Goal: Task Accomplishment & Management: Manage account settings

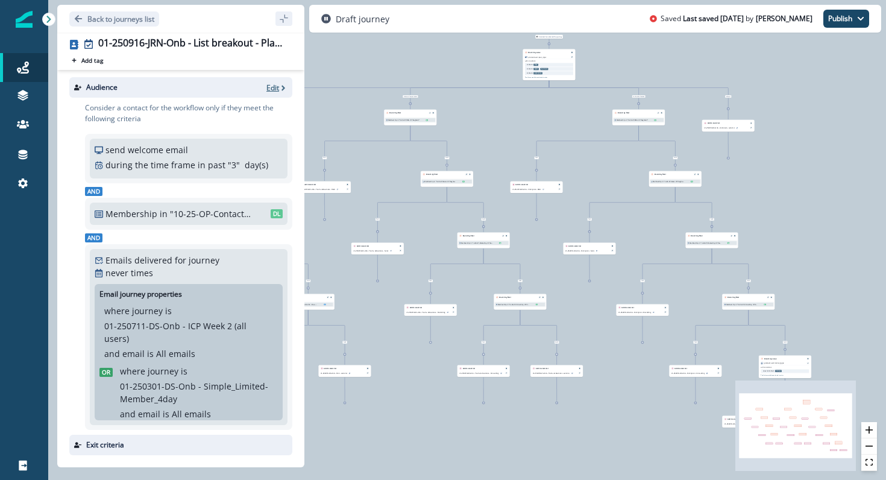
click at [275, 89] on p "Edit" at bounding box center [272, 88] width 13 height 10
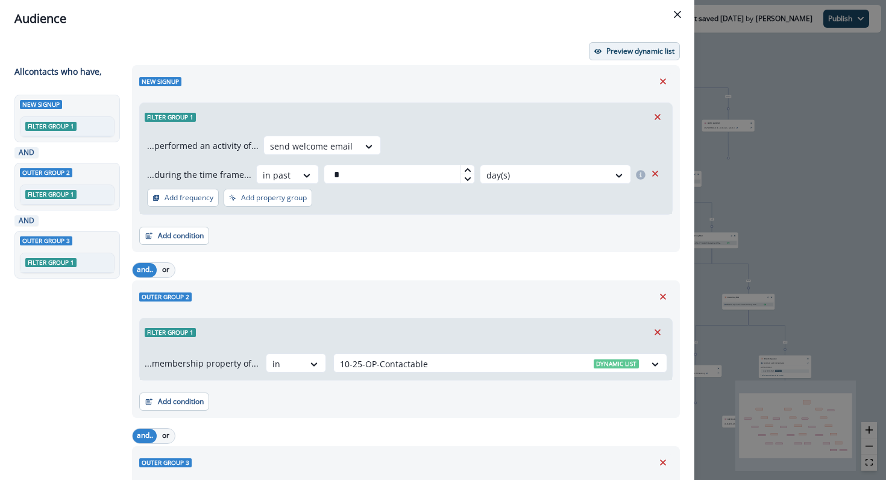
click at [612, 55] on p "Preview dynamic list" at bounding box center [640, 51] width 68 height 8
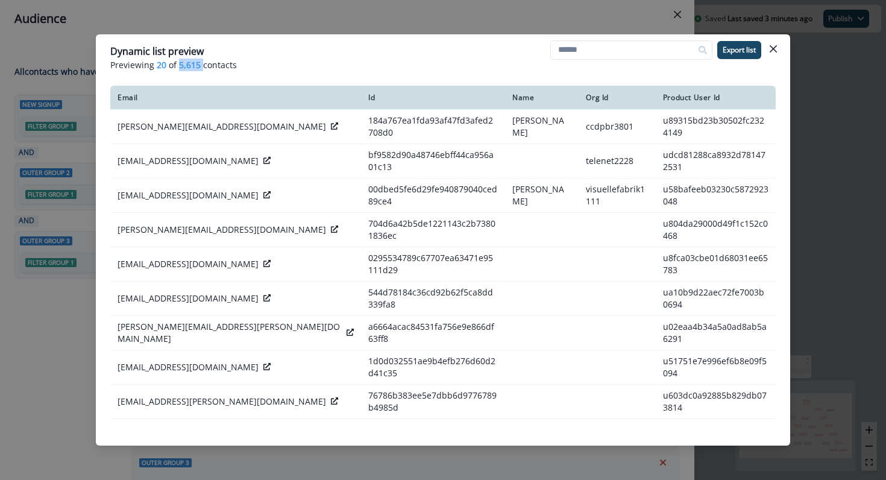
drag, startPoint x: 201, startPoint y: 66, endPoint x: 179, endPoint y: 63, distance: 22.5
click at [179, 63] on p "Previewing 20 of 5,615 contacts" at bounding box center [442, 64] width 665 height 13
click at [179, 63] on span "5,615" at bounding box center [190, 64] width 22 height 13
drag, startPoint x: 236, startPoint y: 63, endPoint x: 177, endPoint y: 69, distance: 59.9
click at [177, 69] on p "Previewing 20 of 5,615 contacts" at bounding box center [442, 64] width 665 height 13
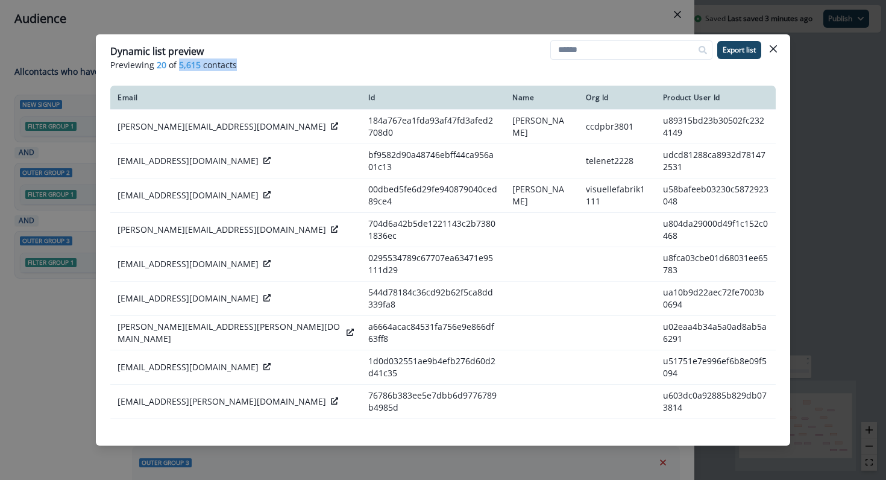
copy p "5,615 contacts"
click at [776, 47] on icon "Close" at bounding box center [772, 48] width 7 height 7
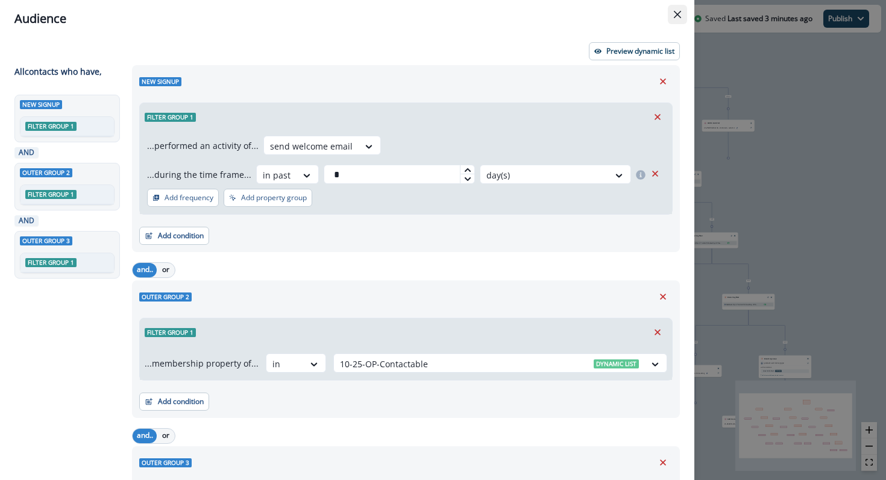
click at [677, 15] on icon "Close" at bounding box center [677, 14] width 7 height 7
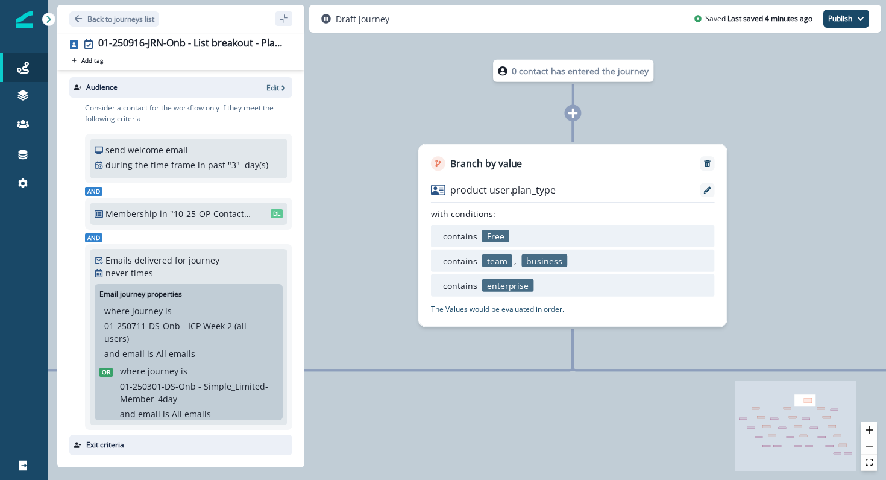
drag, startPoint x: 798, startPoint y: 402, endPoint x: 760, endPoint y: 404, distance: 38.0
click at [760, 405] on icon "React Flow mini map" at bounding box center [795, 425] width 121 height 90
click at [756, 406] on icon "React Flow mini map" at bounding box center [795, 425] width 121 height 90
drag, startPoint x: 756, startPoint y: 409, endPoint x: 772, endPoint y: 407, distance: 16.4
click at [772, 409] on icon "React Flow mini map" at bounding box center [795, 425] width 121 height 90
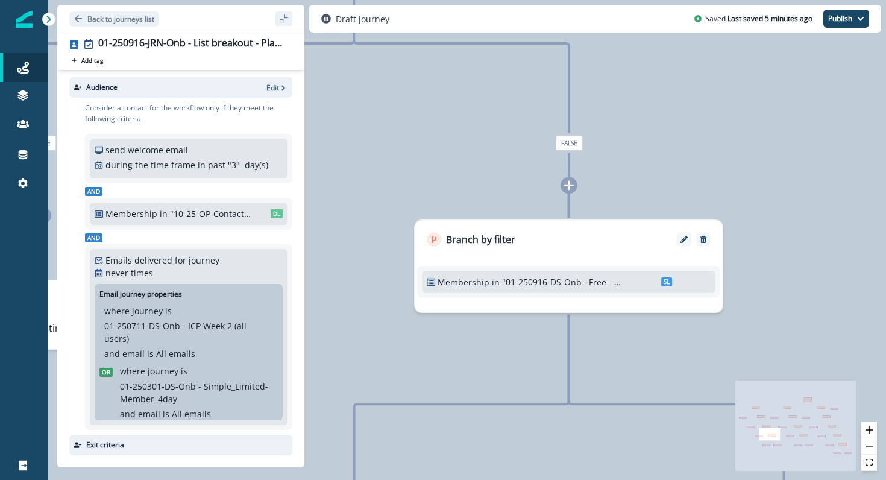
click at [634, 287] on div ""01-250916-DS-Onb - Free - Consulting" SL" at bounding box center [587, 281] width 170 height 13
click at [687, 239] on button "Edit" at bounding box center [684, 239] width 19 height 7
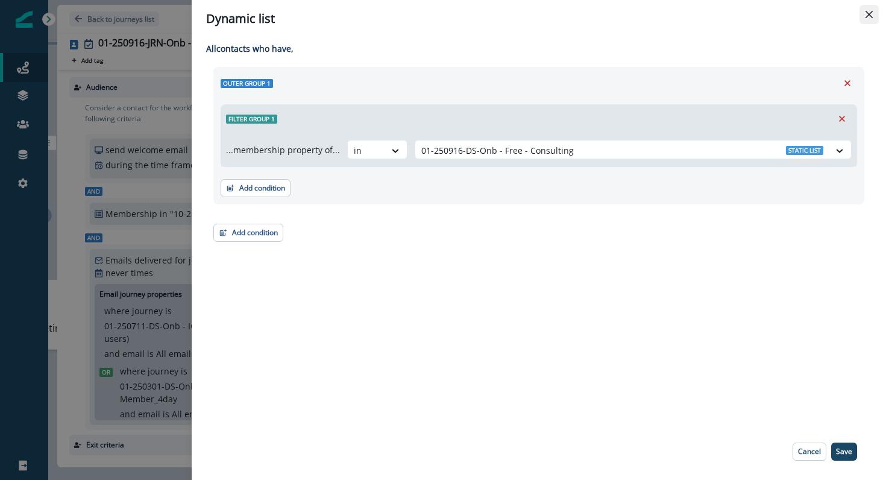
click at [872, 9] on button "Close" at bounding box center [868, 14] width 19 height 19
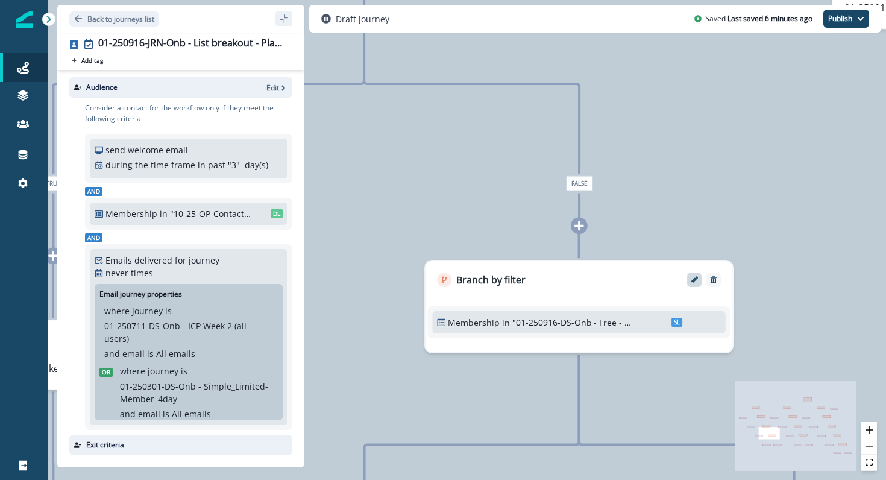
click at [687, 278] on button "Edit" at bounding box center [693, 279] width 19 height 7
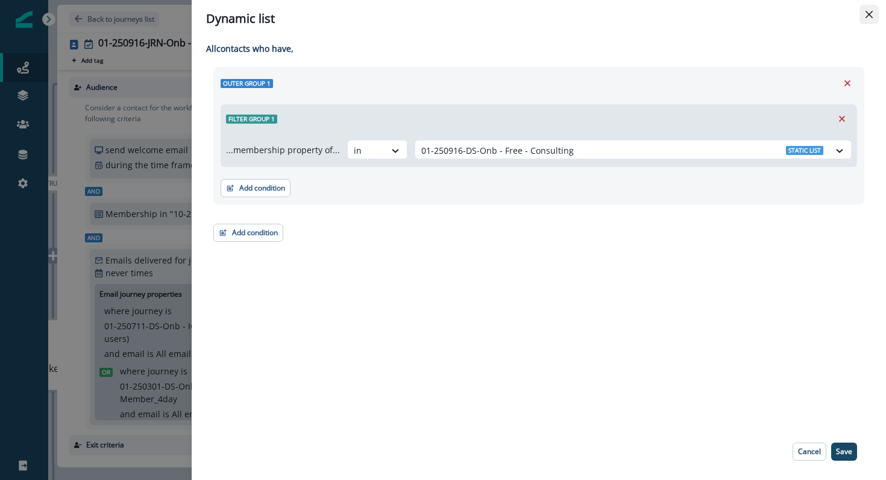
click at [871, 16] on icon "Close" at bounding box center [868, 14] width 7 height 7
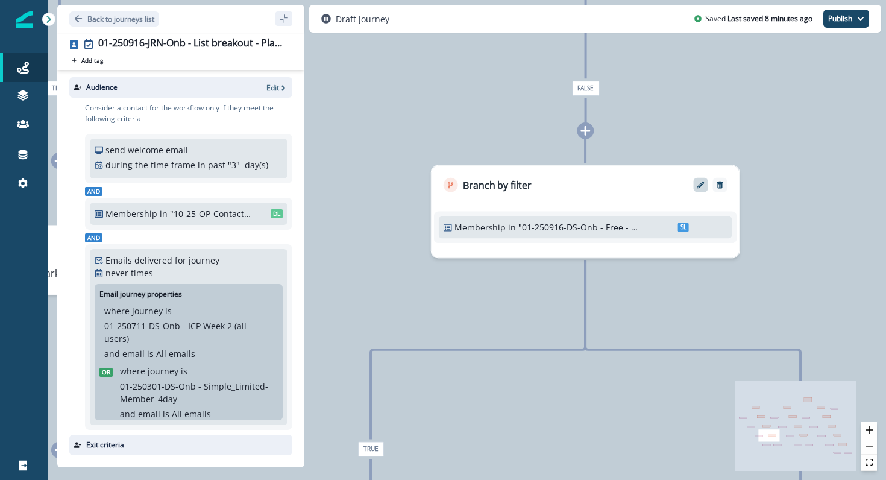
click at [701, 187] on icon "Edit" at bounding box center [700, 184] width 7 height 7
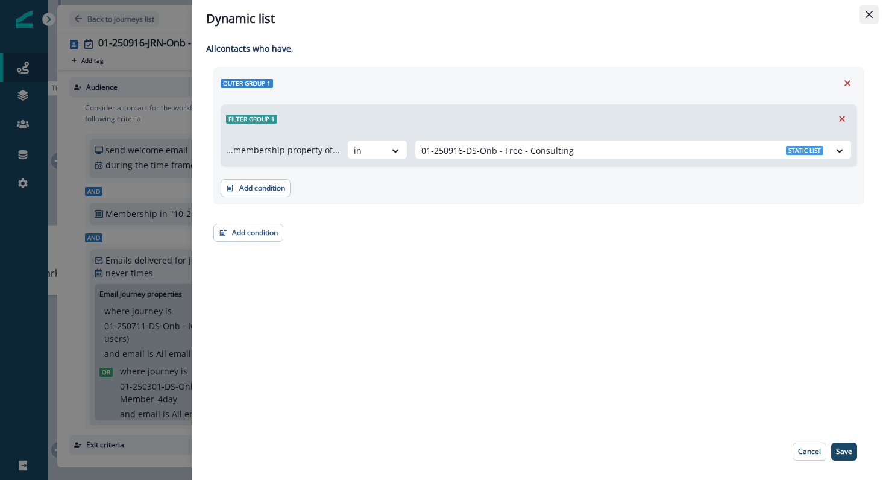
click at [874, 19] on button "Close" at bounding box center [868, 14] width 19 height 19
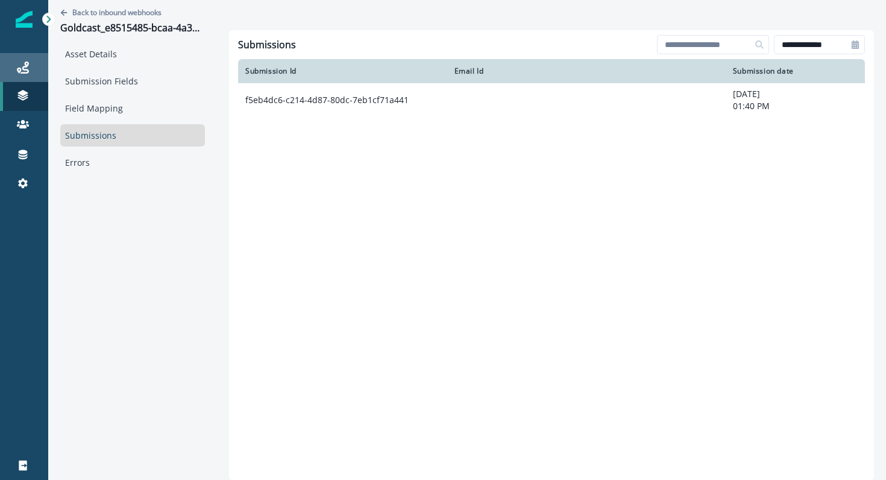
click at [23, 76] on link "Journeys" at bounding box center [24, 67] width 48 height 29
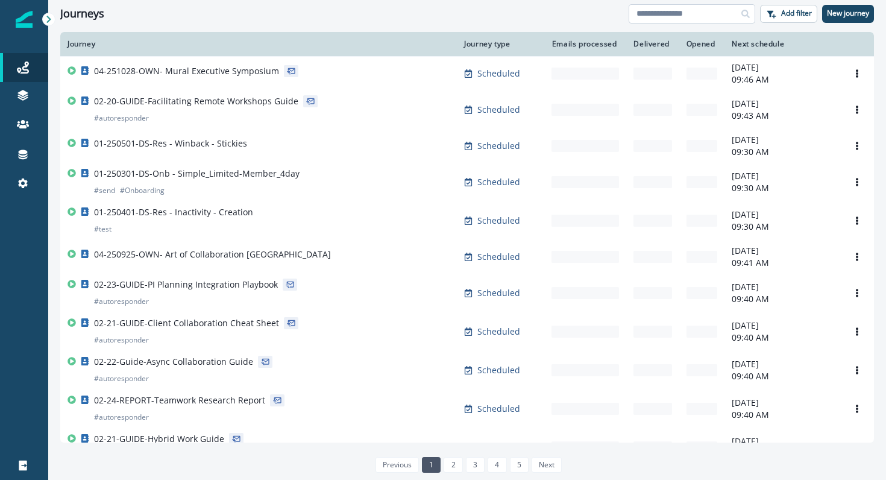
click at [698, 12] on input at bounding box center [691, 13] width 127 height 19
type input "**********"
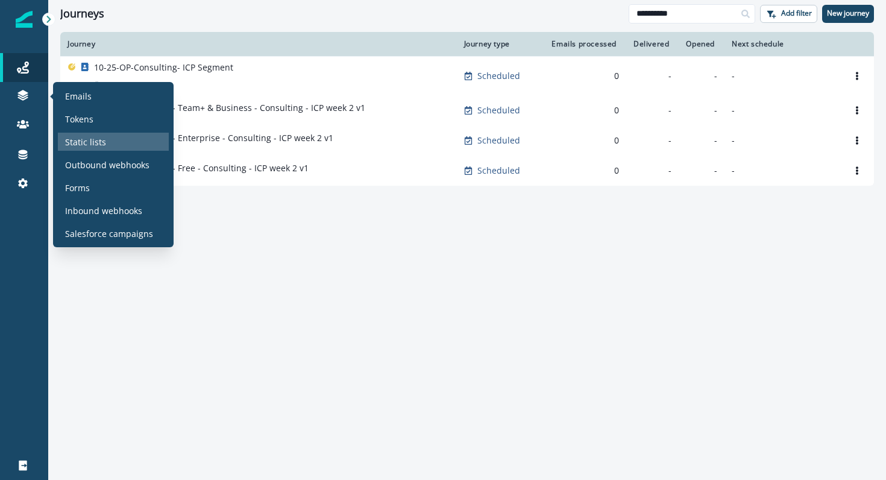
click at [94, 140] on p "Static lists" at bounding box center [85, 142] width 41 height 13
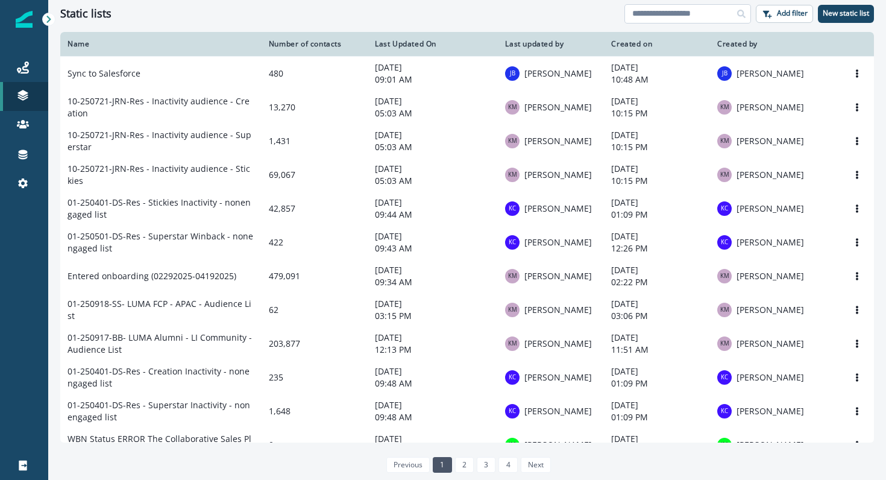
click at [651, 6] on input at bounding box center [687, 13] width 127 height 19
type input "**********"
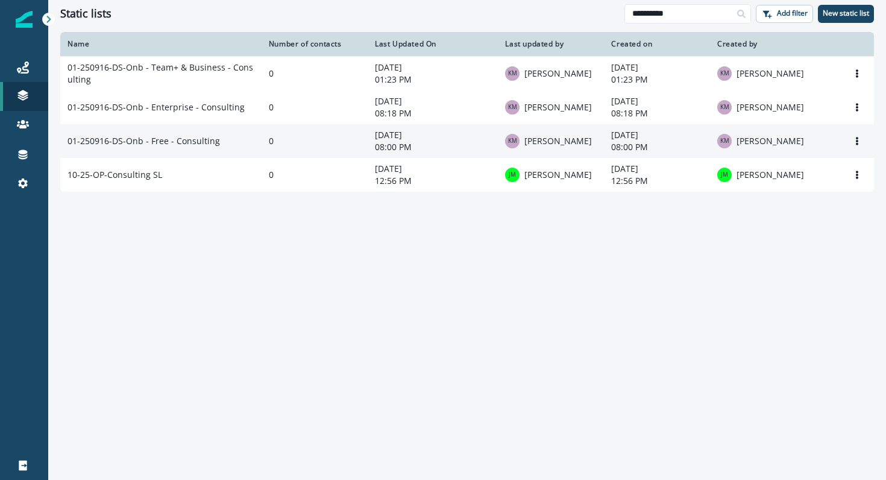
click at [174, 142] on td "01-250916-DS-Onb - Free - Consulting" at bounding box center [160, 141] width 201 height 34
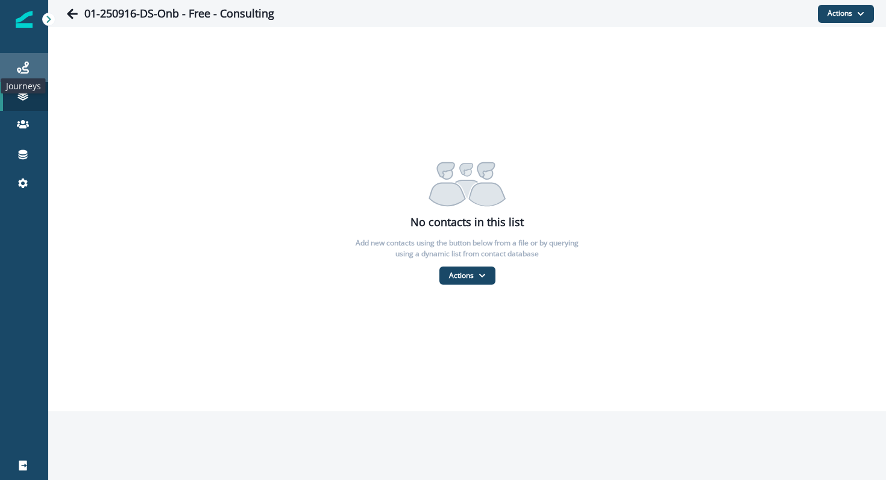
click at [22, 64] on icon at bounding box center [23, 67] width 12 height 12
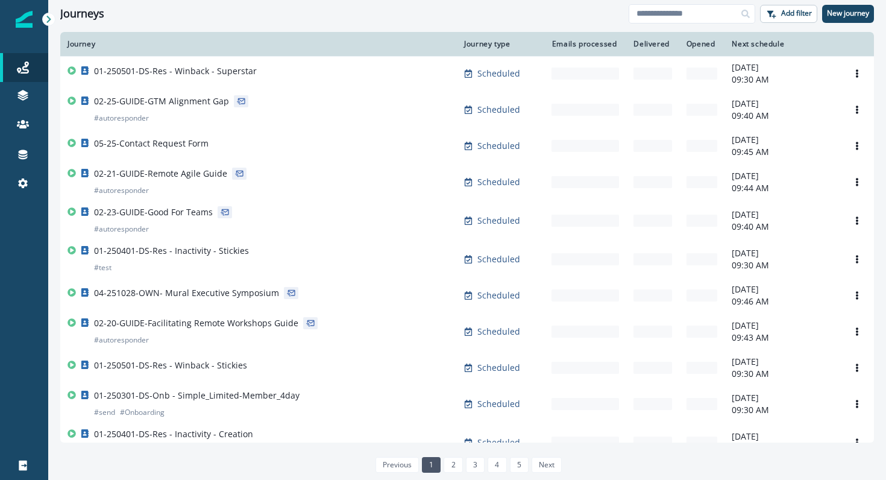
click at [680, 23] on div "Journeys Add filter New journey" at bounding box center [467, 13] width 838 height 27
click at [680, 20] on input at bounding box center [691, 13] width 127 height 19
type input "**********"
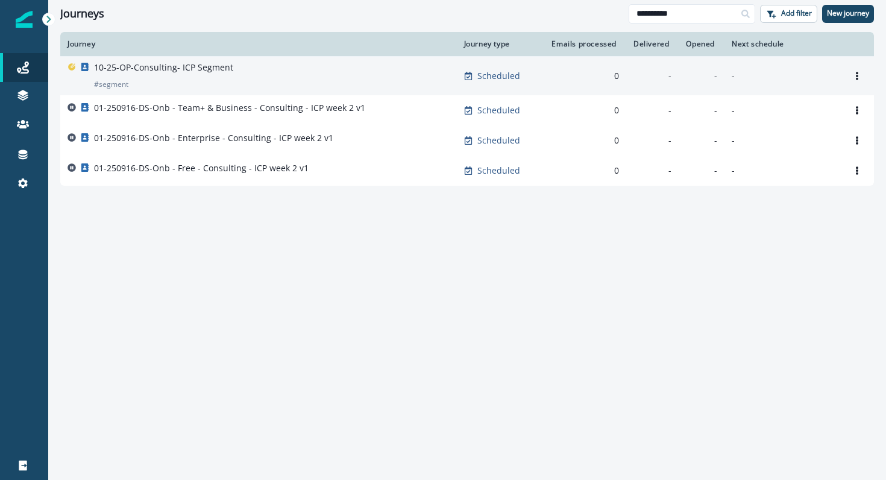
click at [177, 66] on p "10-25-OP-Consulting- ICP Segment" at bounding box center [163, 67] width 139 height 12
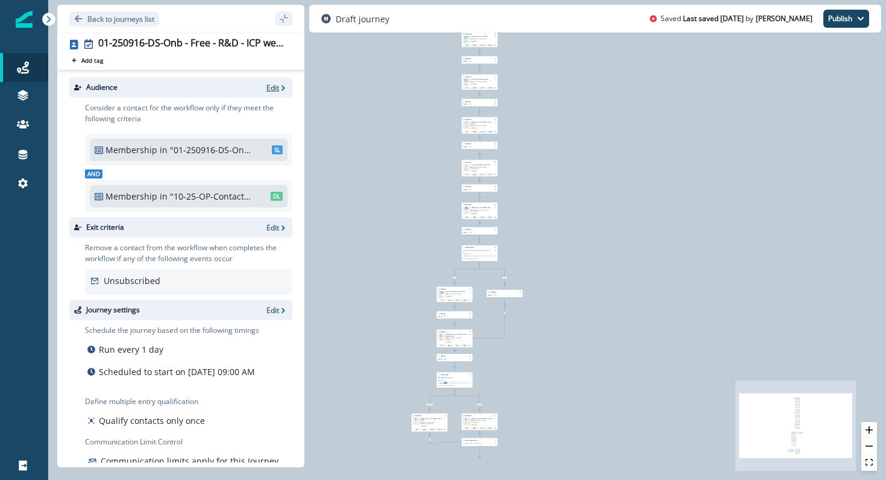
click at [277, 86] on p "Edit" at bounding box center [272, 88] width 13 height 10
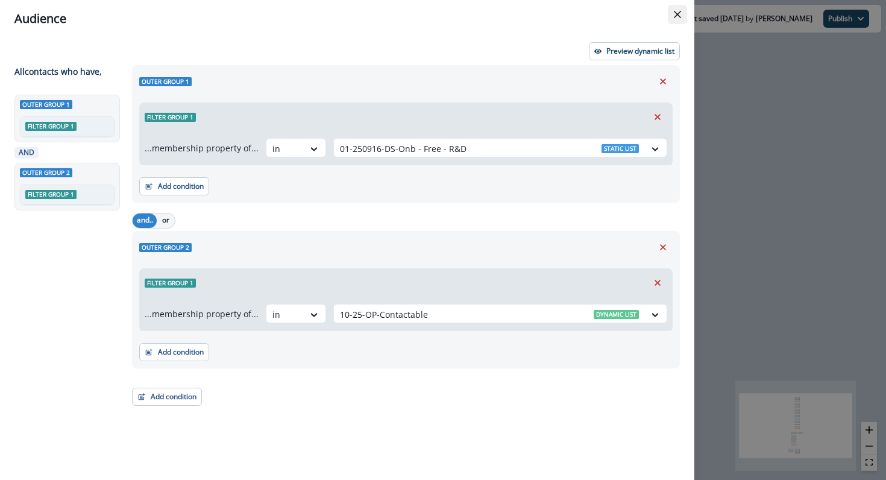
click at [681, 14] on button "Close" at bounding box center [677, 14] width 19 height 19
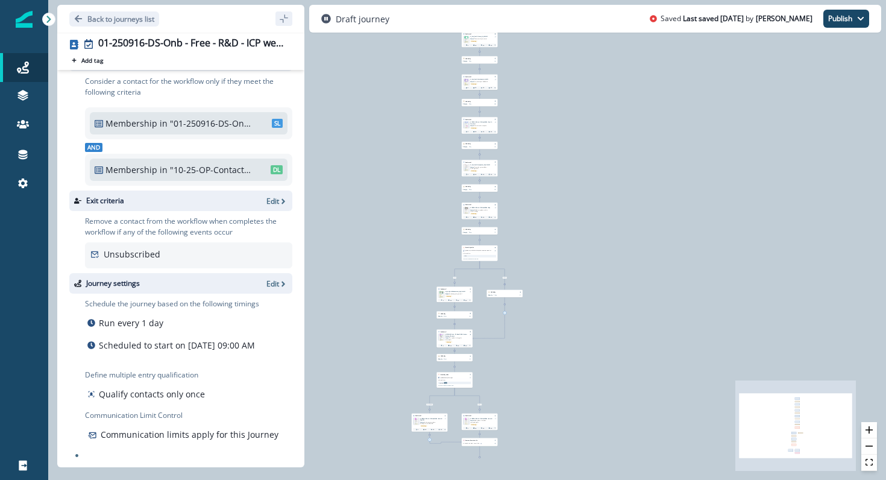
scroll to position [39, 0]
drag, startPoint x: 146, startPoint y: 210, endPoint x: 152, endPoint y: 218, distance: 10.3
click at [152, 218] on p "Remove a contact from the workflow when completes the workflow if any of the fo…" at bounding box center [188, 227] width 207 height 22
click at [276, 278] on p "Edit" at bounding box center [272, 283] width 13 height 10
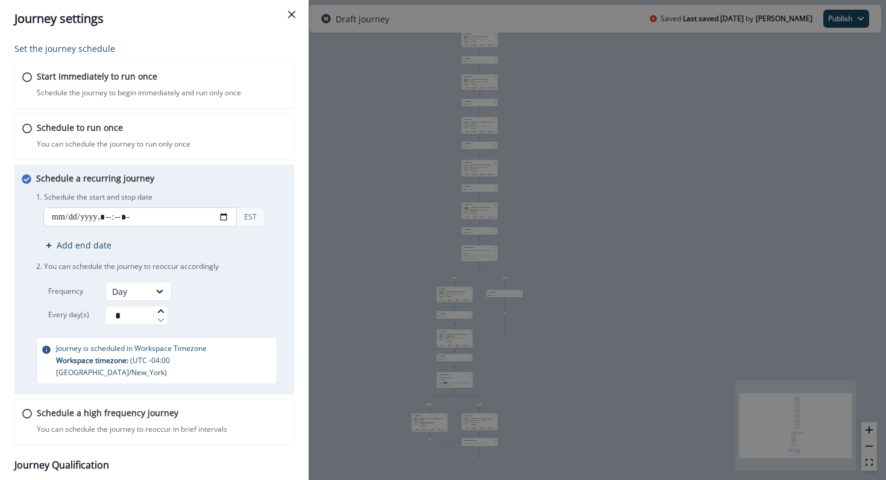
click at [221, 211] on input "datetime-local" at bounding box center [139, 216] width 193 height 19
click at [224, 217] on input "datetime-local" at bounding box center [139, 216] width 193 height 19
type input "**********"
click at [286, 175] on div "Schedule a recurring journey You can schedule the journey to reoccur accordingl…" at bounding box center [162, 278] width 253 height 212
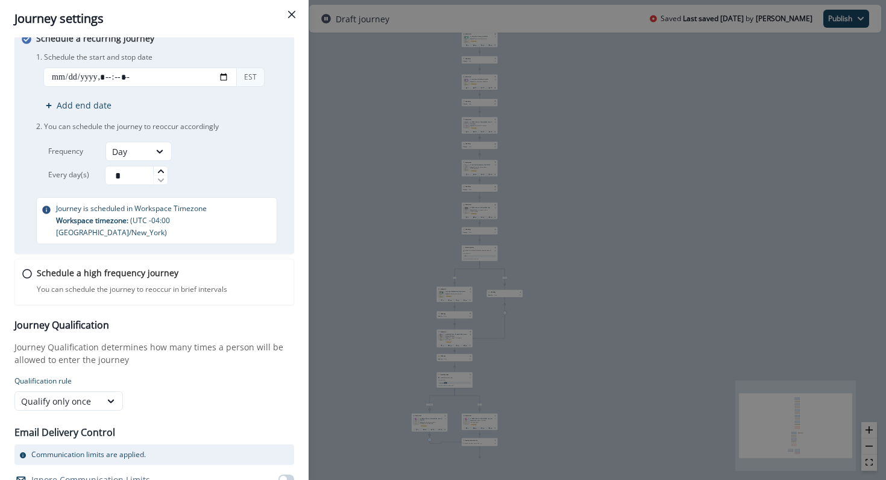
scroll to position [164, 0]
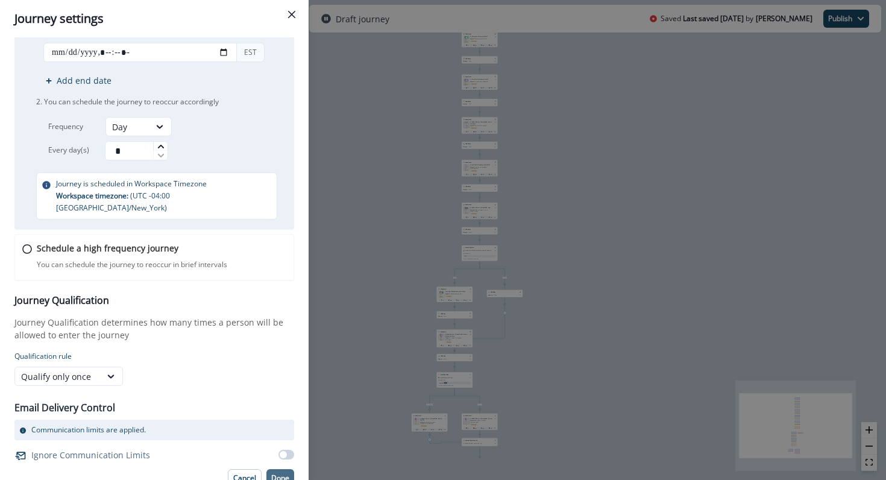
click at [277, 474] on p "Done" at bounding box center [280, 478] width 18 height 8
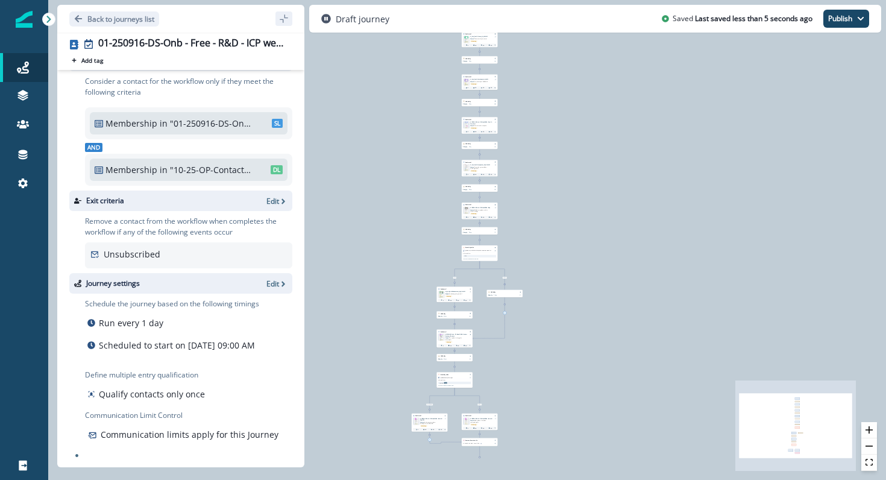
scroll to position [0, 0]
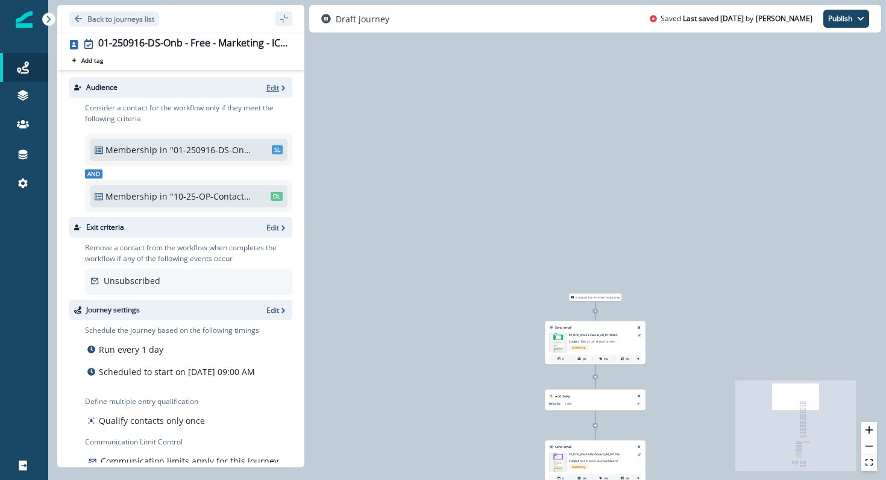
click at [276, 89] on p "Edit" at bounding box center [272, 88] width 13 height 10
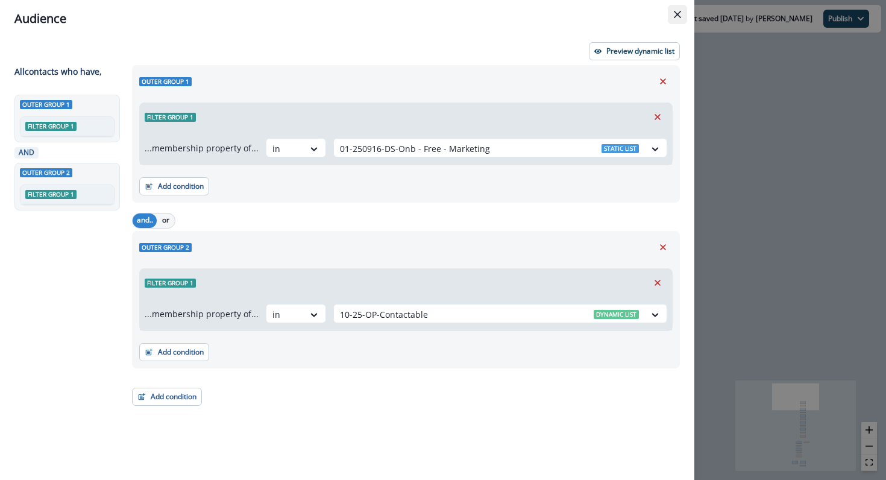
click at [676, 15] on icon "Close" at bounding box center [677, 14] width 7 height 7
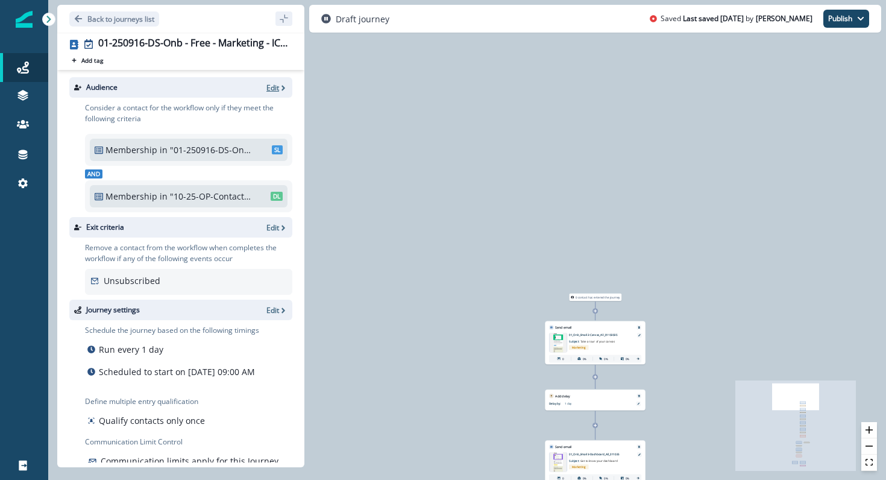
click at [279, 83] on span "button" at bounding box center [283, 87] width 8 height 9
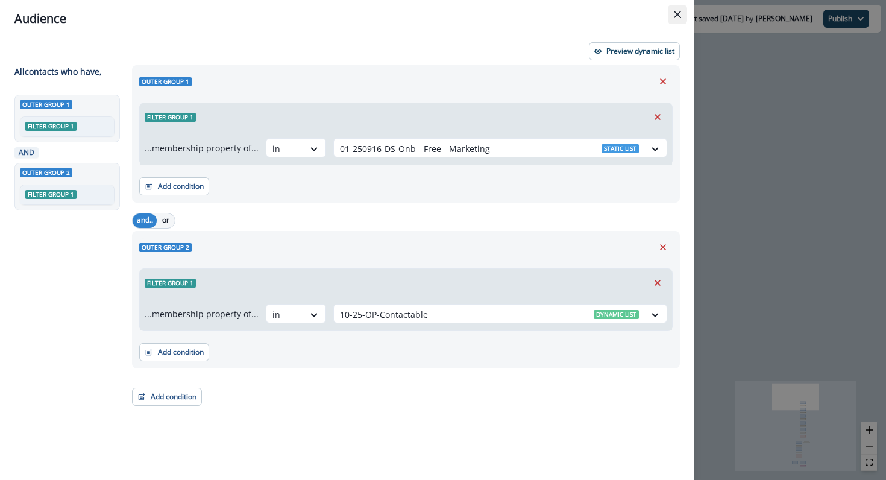
click at [680, 15] on icon "Close" at bounding box center [677, 14] width 7 height 7
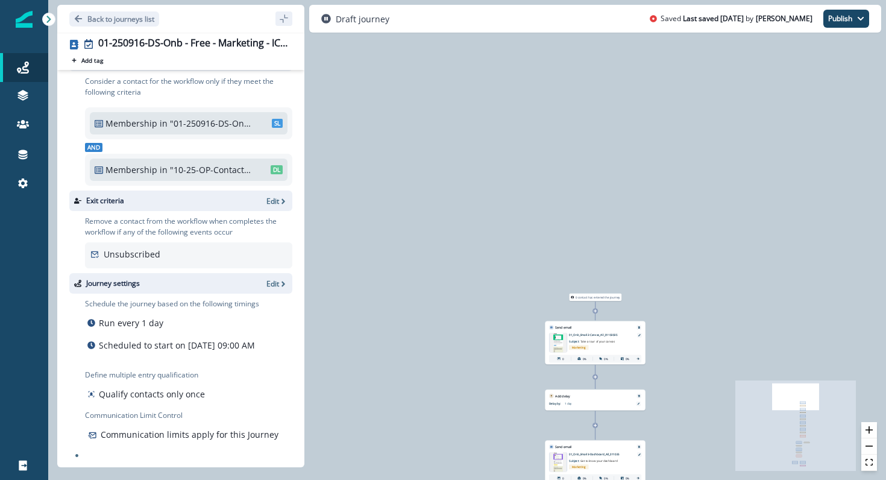
scroll to position [39, 0]
click at [280, 280] on icon "button" at bounding box center [283, 284] width 8 height 8
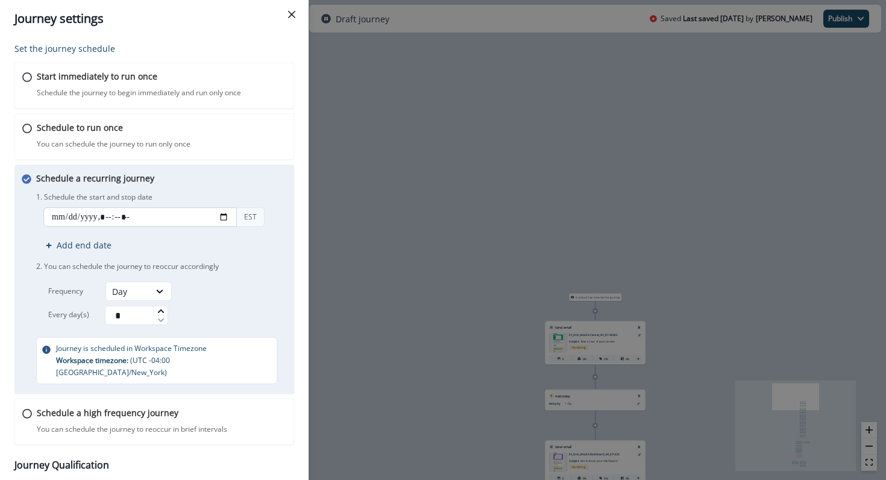
click at [225, 217] on input "datetime-local" at bounding box center [139, 216] width 193 height 19
type input "**********"
click at [281, 180] on div "Schedule a recurring journey You can schedule the journey to reoccur accordingl…" at bounding box center [162, 278] width 253 height 212
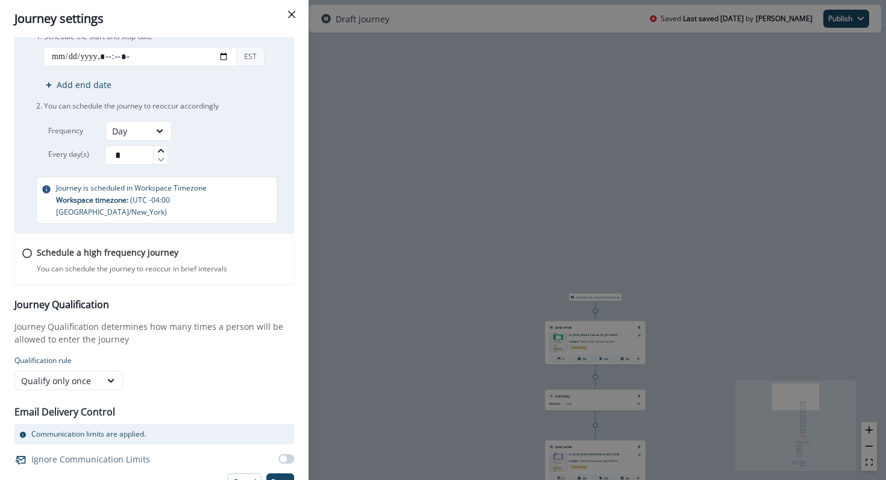
scroll to position [164, 0]
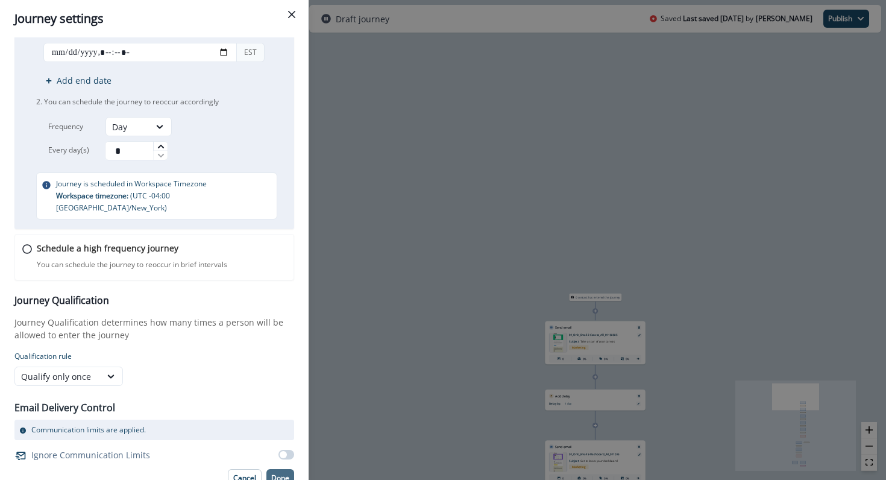
click at [279, 474] on p "Done" at bounding box center [280, 478] width 18 height 8
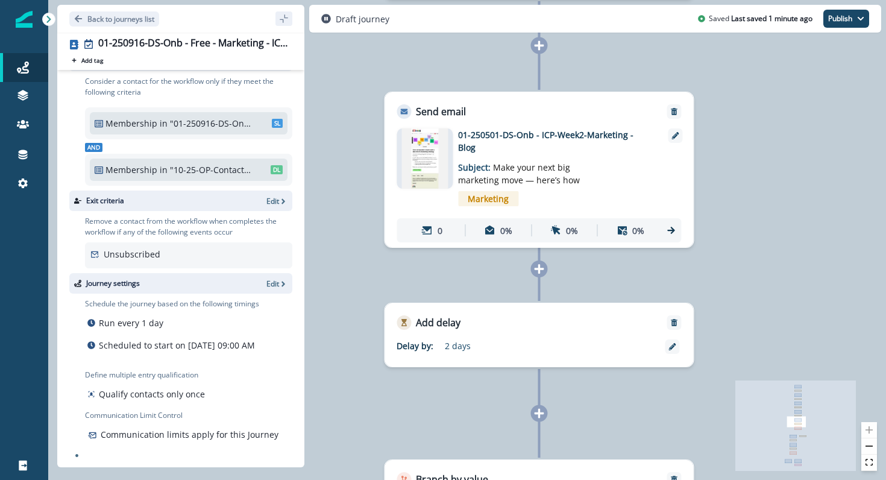
click at [425, 165] on img at bounding box center [425, 158] width 46 height 60
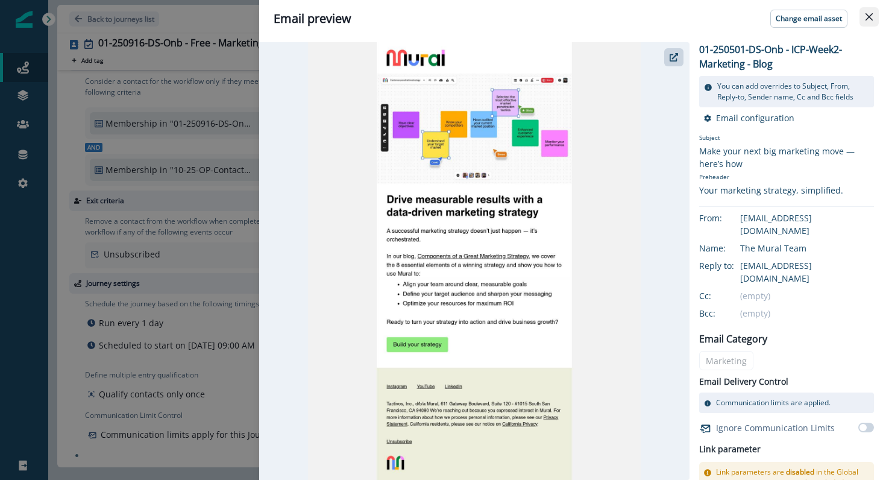
click at [866, 19] on icon "Close" at bounding box center [868, 16] width 7 height 7
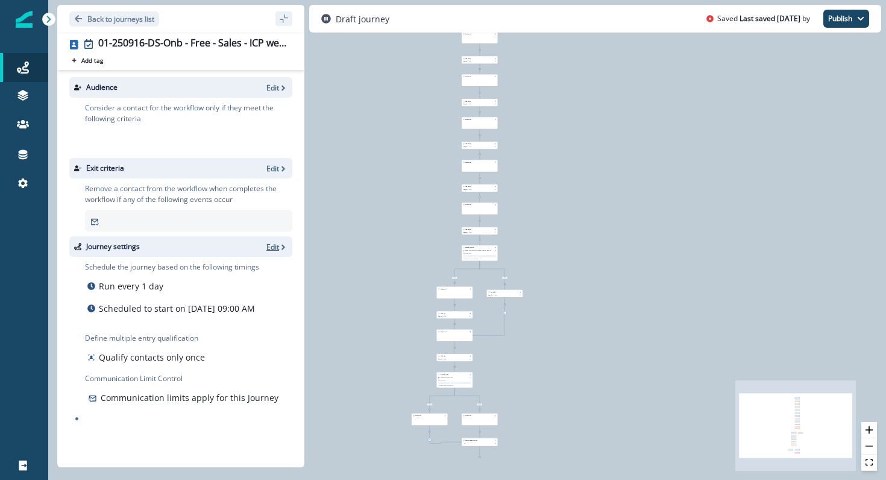
click at [271, 248] on p "Edit" at bounding box center [272, 247] width 13 height 10
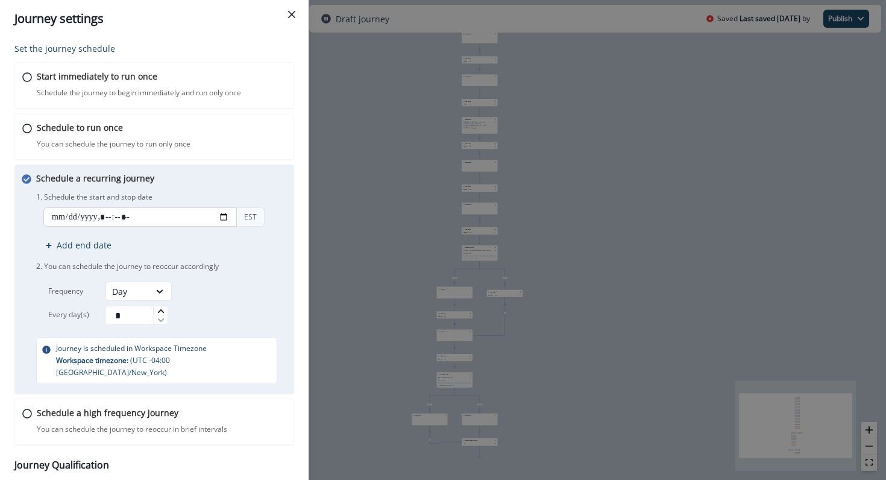
click at [222, 216] on input "datetime-local" at bounding box center [139, 216] width 193 height 19
type input "**********"
click at [287, 185] on div "Schedule a recurring journey You can schedule the journey to reoccur accordingl…" at bounding box center [162, 278] width 253 height 212
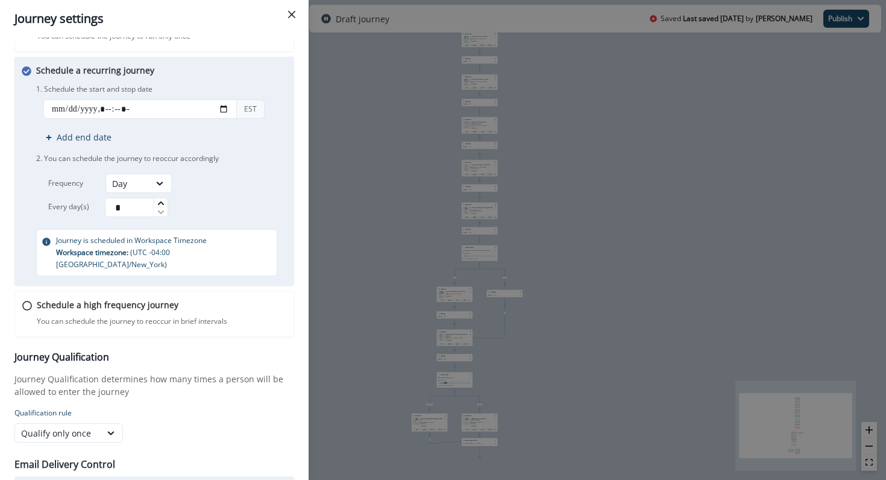
scroll to position [164, 0]
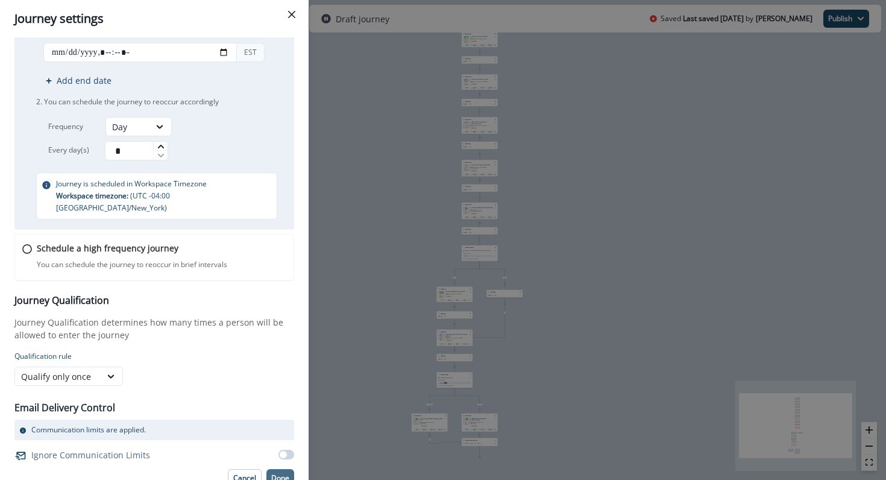
click at [279, 469] on button "Done" at bounding box center [280, 478] width 28 height 18
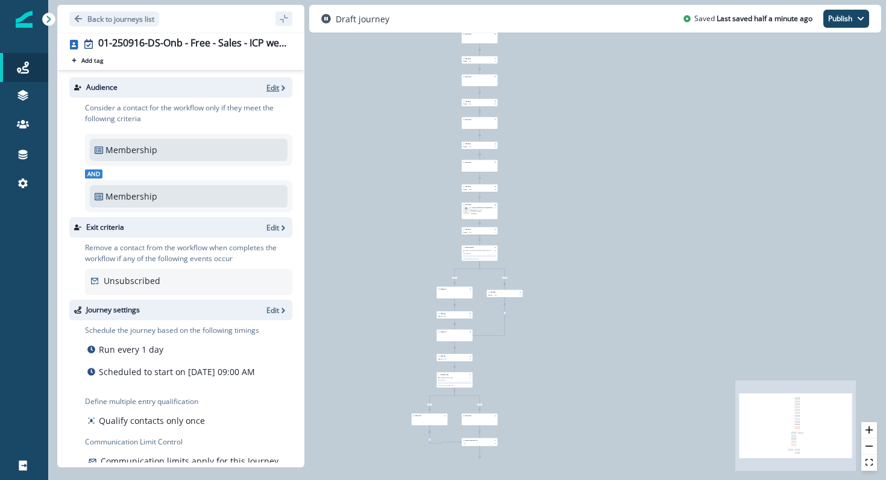
click at [277, 84] on p "Edit" at bounding box center [272, 88] width 13 height 10
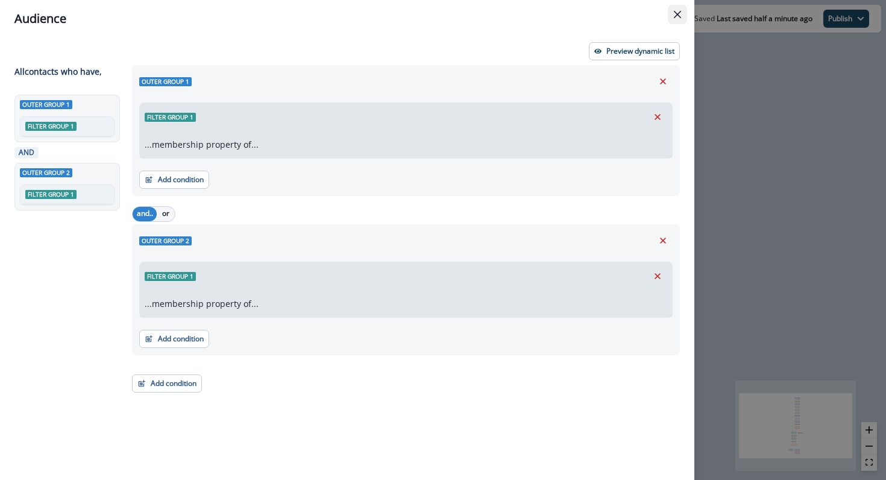
click at [672, 14] on button "Close" at bounding box center [677, 14] width 19 height 19
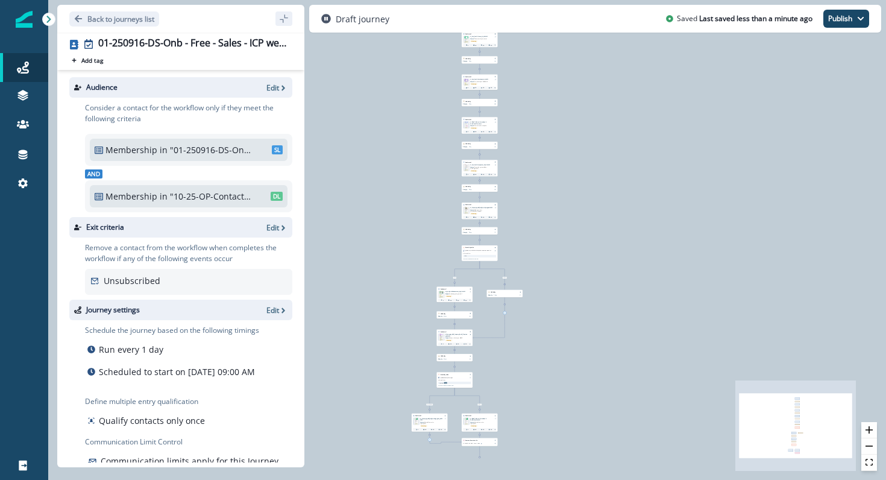
click at [269, 92] on div "Audience Edit" at bounding box center [180, 87] width 223 height 20
click at [272, 88] on p "Edit" at bounding box center [272, 88] width 13 height 10
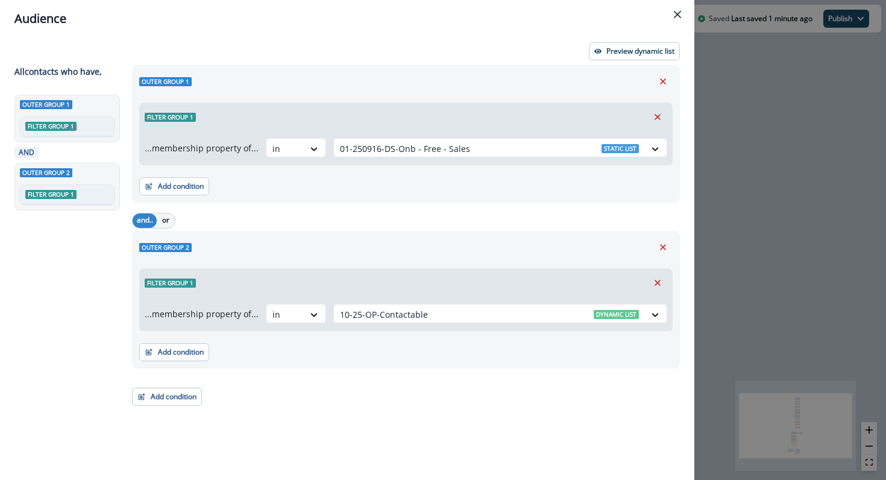
click at [687, 18] on header "Audience" at bounding box center [347, 18] width 694 height 37
click at [678, 16] on icon "Close" at bounding box center [677, 14] width 7 height 7
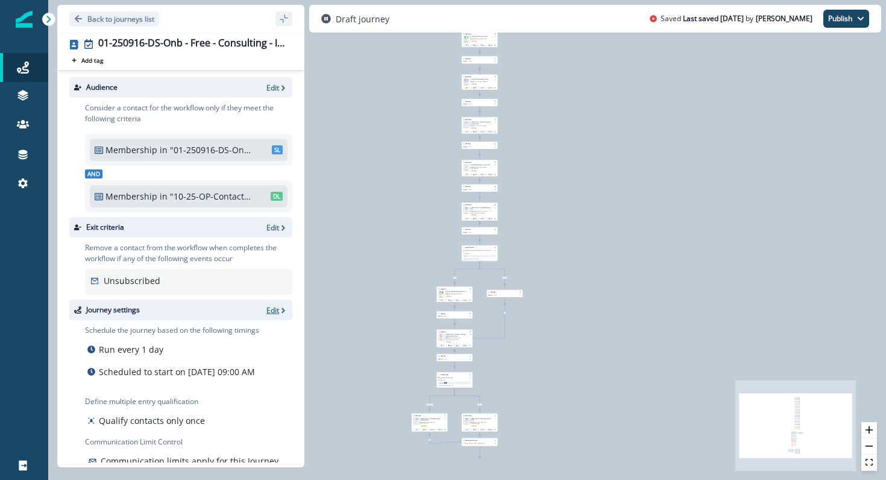
click at [280, 306] on icon "button" at bounding box center [283, 310] width 8 height 8
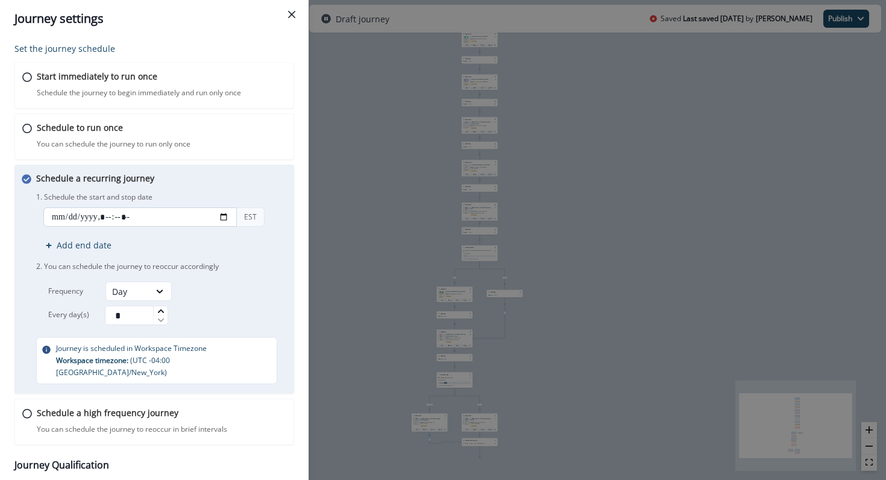
click at [224, 218] on input "datetime-local" at bounding box center [139, 216] width 193 height 19
type input "**********"
click at [228, 178] on div "Schedule a recurring journey You can schedule the journey to reoccur accordingl…" at bounding box center [162, 278] width 253 height 212
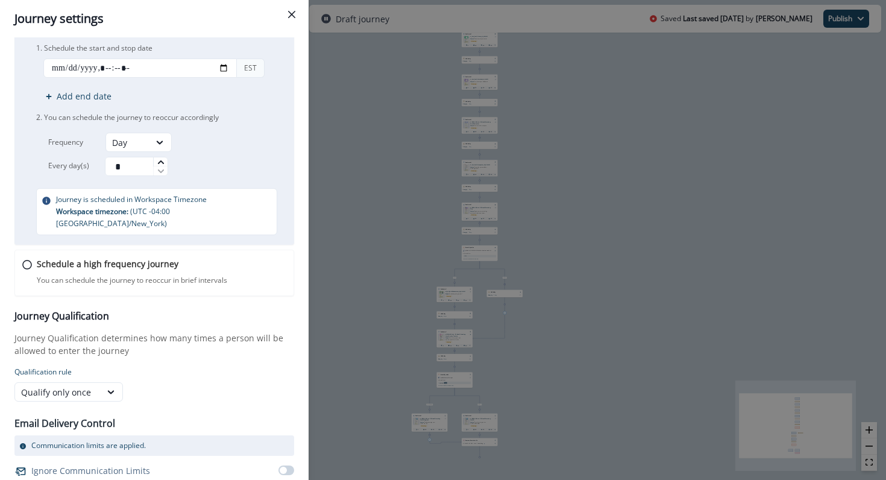
scroll to position [164, 0]
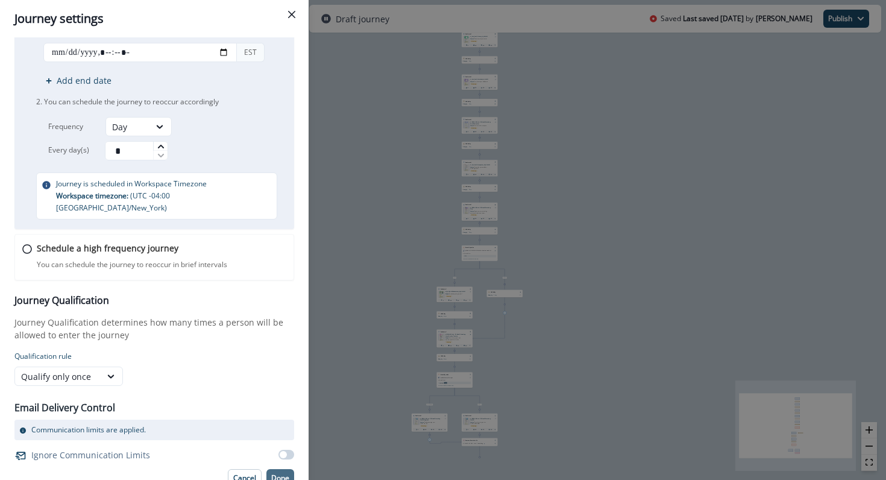
click at [280, 474] on p "Done" at bounding box center [280, 478] width 18 height 8
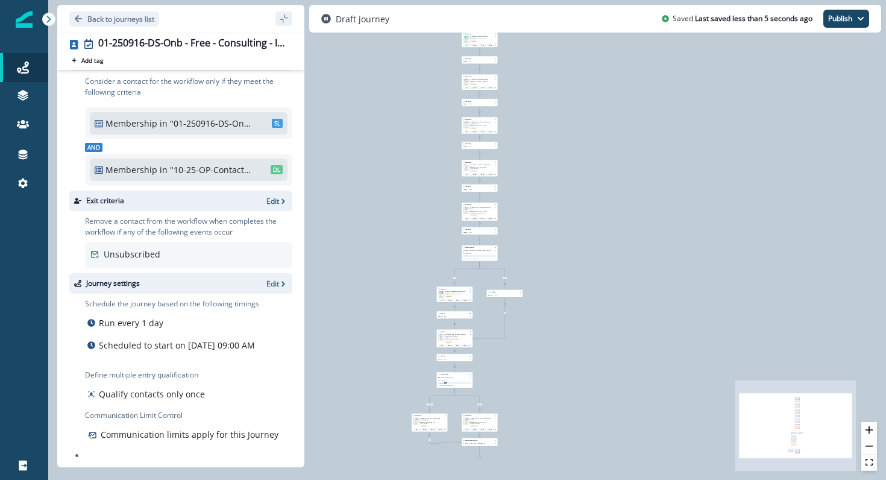
scroll to position [0, 0]
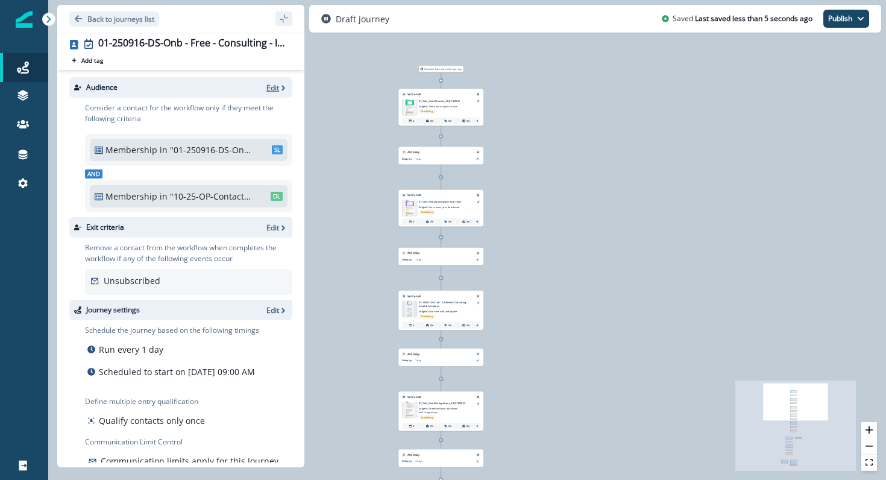
click at [275, 86] on p "Edit" at bounding box center [272, 88] width 13 height 10
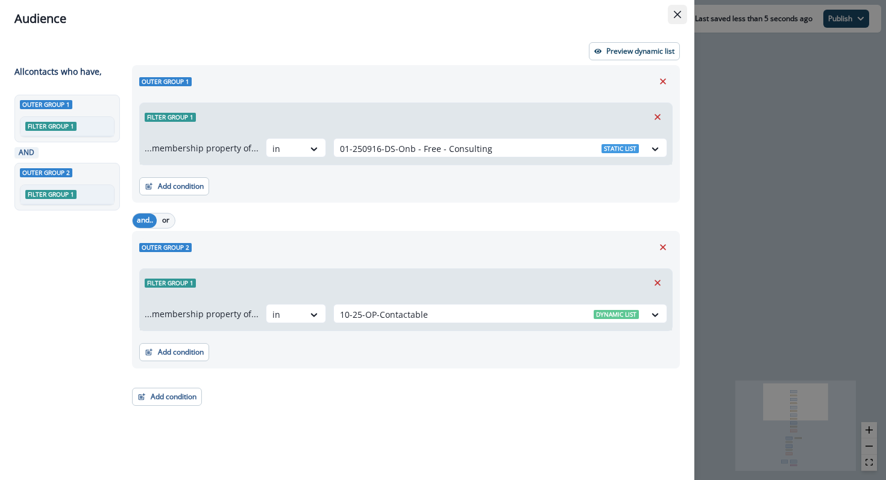
click at [676, 7] on button "Close" at bounding box center [677, 14] width 19 height 19
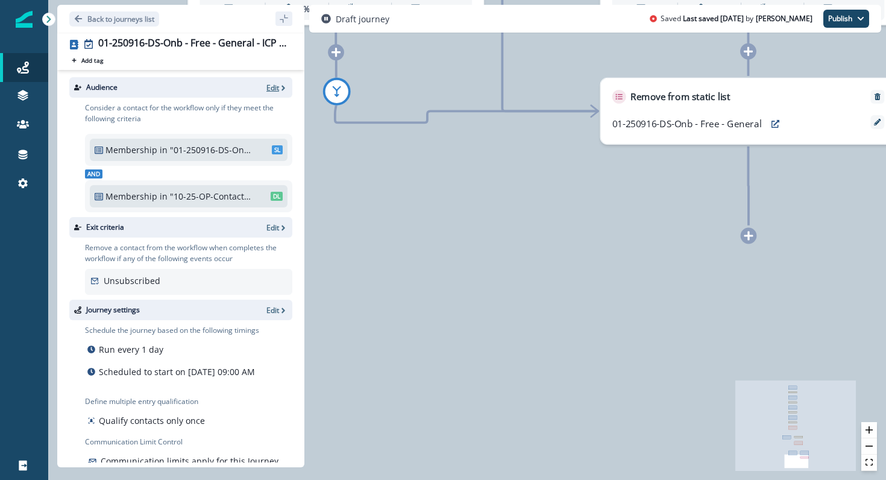
click at [269, 90] on p "Edit" at bounding box center [272, 88] width 13 height 10
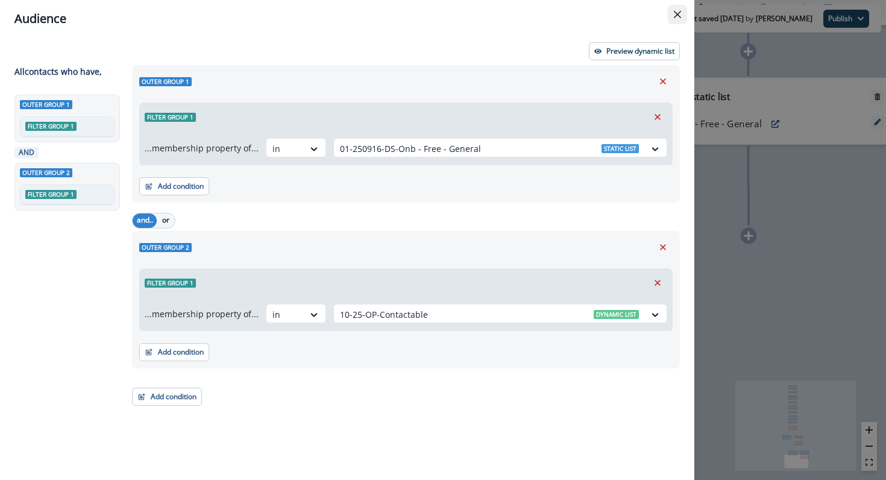
click at [683, 13] on button "Close" at bounding box center [677, 14] width 19 height 19
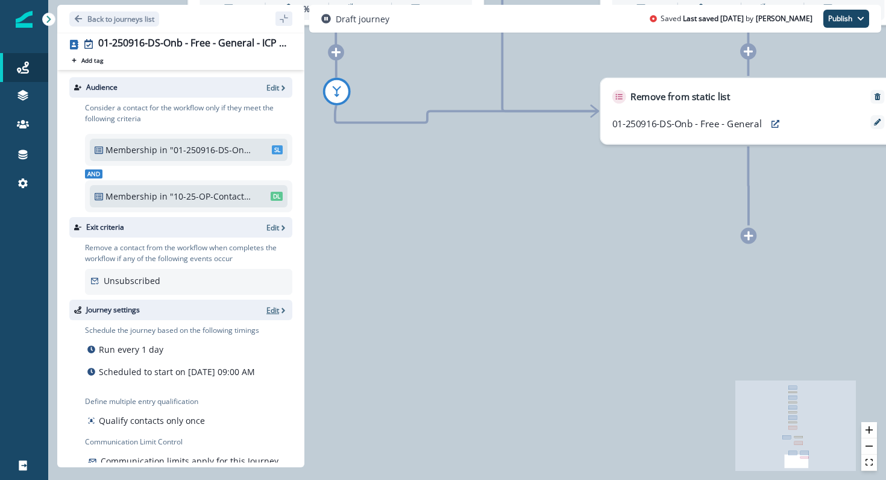
click at [278, 312] on p "Edit" at bounding box center [272, 310] width 13 height 10
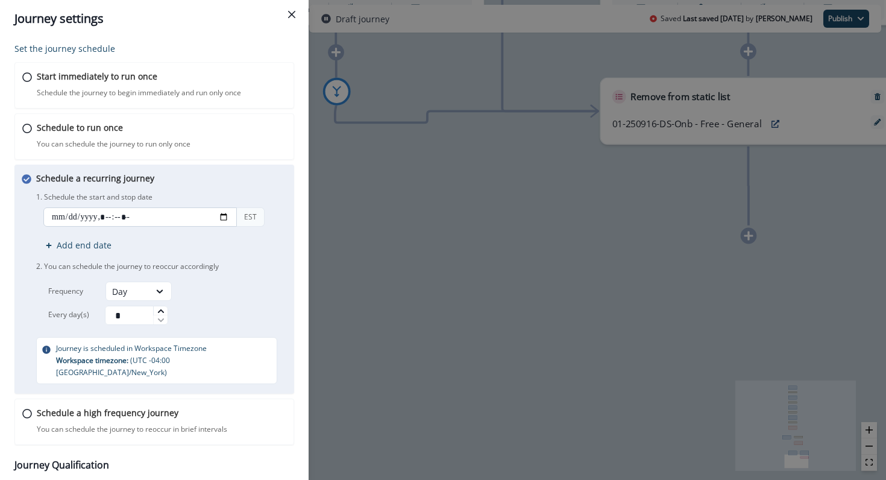
click at [233, 214] on input "datetime-local" at bounding box center [139, 216] width 193 height 19
click at [221, 214] on input "datetime-local" at bounding box center [139, 216] width 193 height 19
type input "**********"
click at [291, 175] on div "Schedule a recurring journey You can schedule the journey to reoccur accordingl…" at bounding box center [154, 278] width 280 height 229
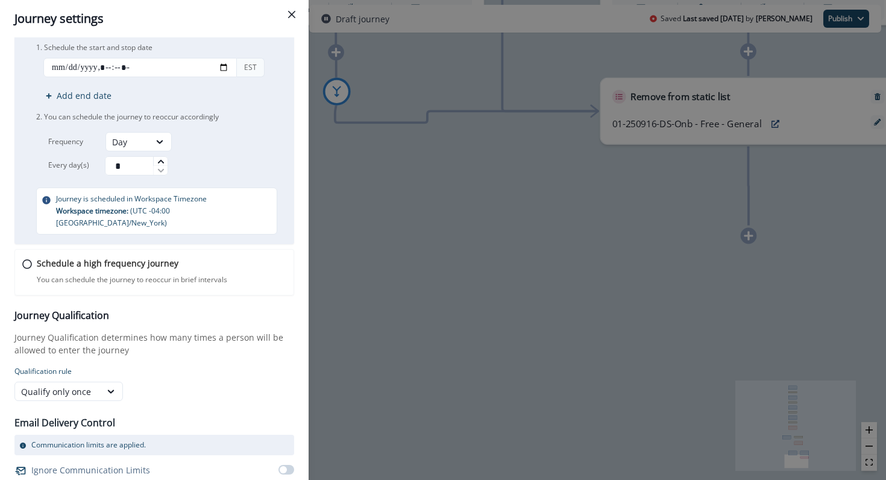
scroll to position [164, 0]
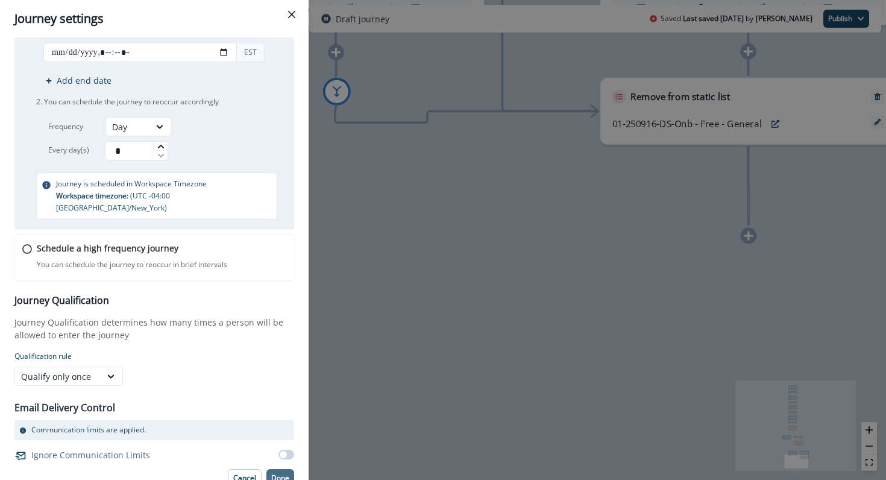
click at [280, 474] on p "Done" at bounding box center [280, 478] width 18 height 8
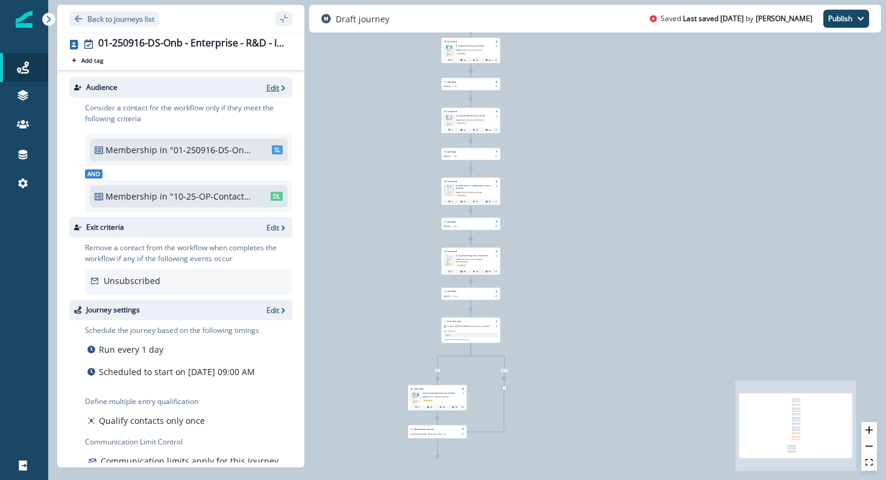
click at [275, 85] on p "Edit" at bounding box center [272, 88] width 13 height 10
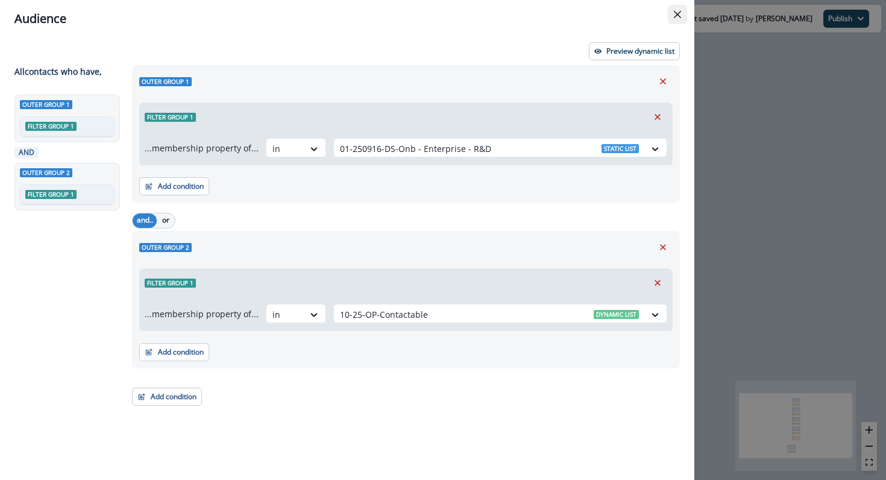
click at [672, 14] on button "Close" at bounding box center [677, 14] width 19 height 19
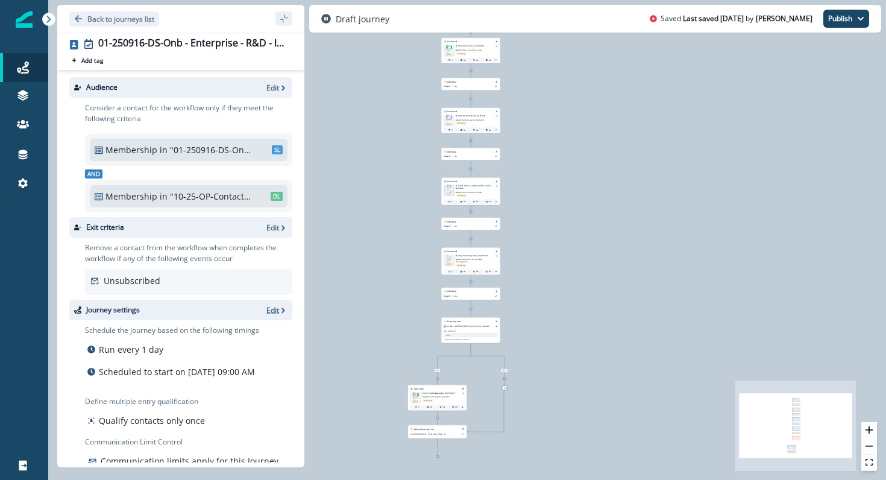
click at [277, 308] on p "Edit" at bounding box center [272, 310] width 13 height 10
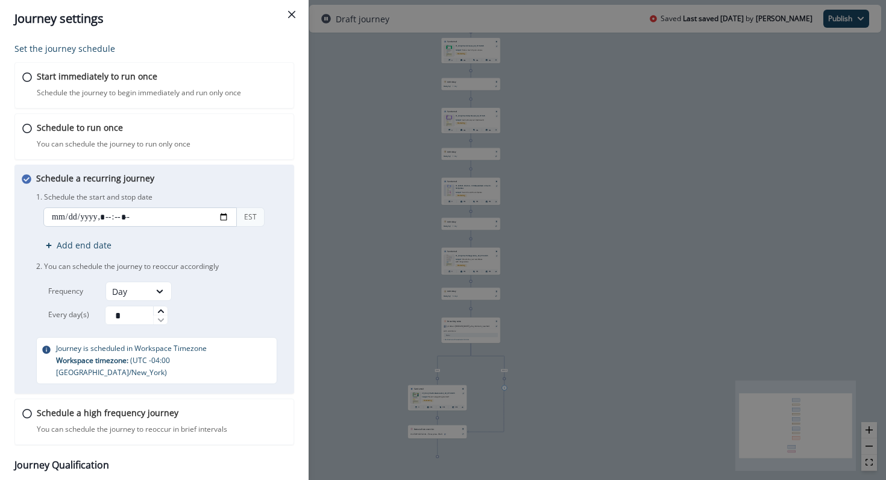
click at [222, 213] on input "datetime-local" at bounding box center [139, 216] width 193 height 19
type input "**********"
click at [269, 186] on div "Schedule a recurring journey You can schedule the journey to reoccur accordingl…" at bounding box center [162, 278] width 253 height 212
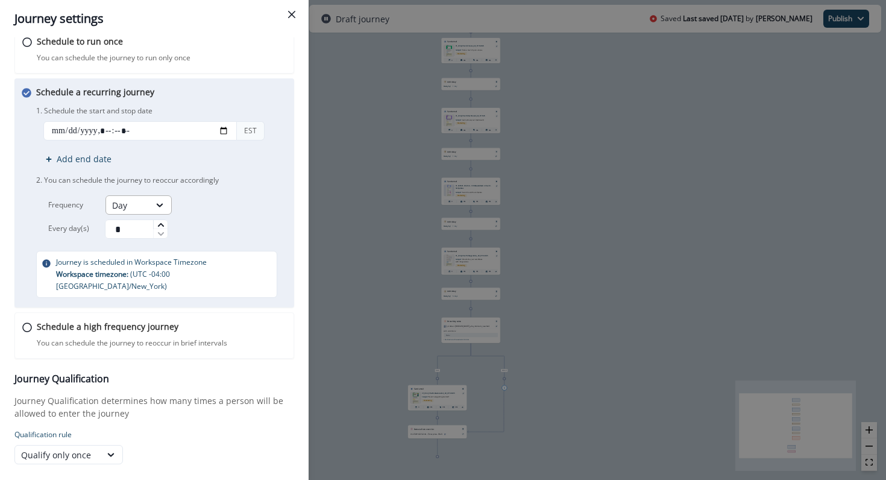
scroll to position [164, 0]
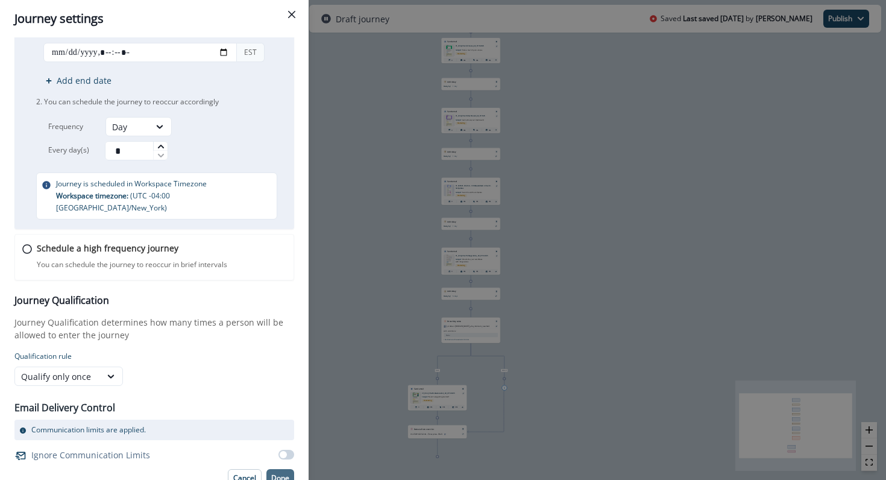
click at [275, 474] on p "Done" at bounding box center [280, 478] width 18 height 8
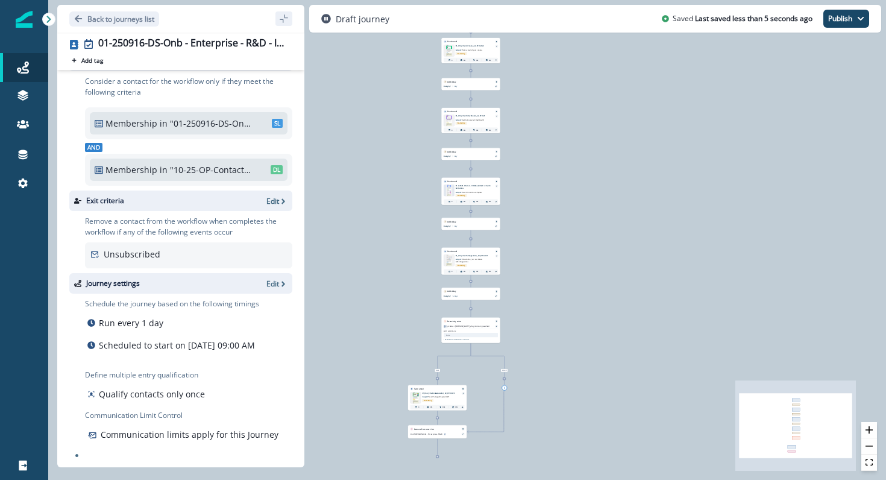
scroll to position [0, 0]
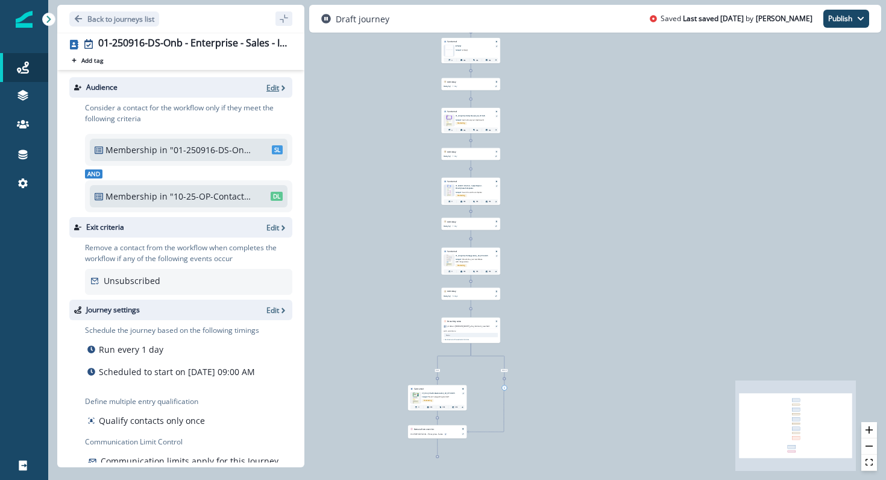
click at [278, 84] on p "Edit" at bounding box center [272, 88] width 13 height 10
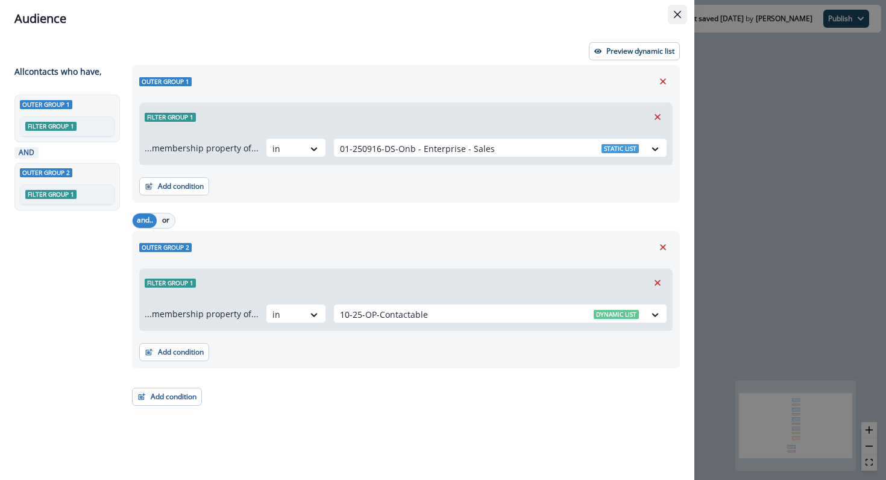
click at [675, 13] on icon "Close" at bounding box center [677, 14] width 7 height 7
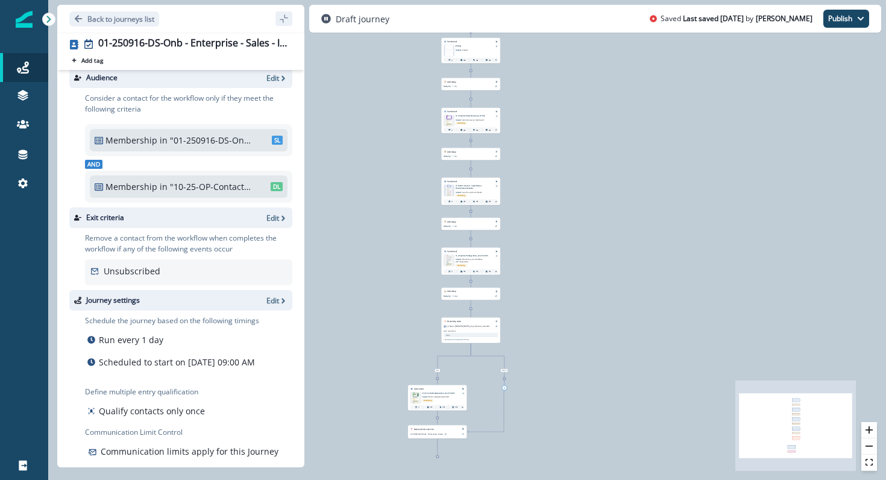
scroll to position [11, 0]
click at [269, 299] on p "Edit" at bounding box center [272, 298] width 13 height 10
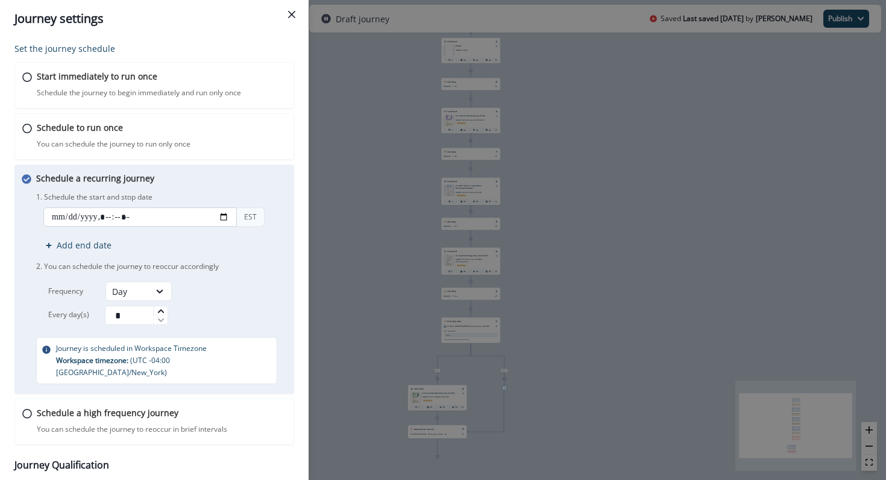
click at [228, 216] on input "datetime-local" at bounding box center [139, 216] width 193 height 19
type input "**********"
click at [281, 187] on div "Schedule a recurring journey You can schedule the journey to reoccur accordingl…" at bounding box center [162, 278] width 253 height 212
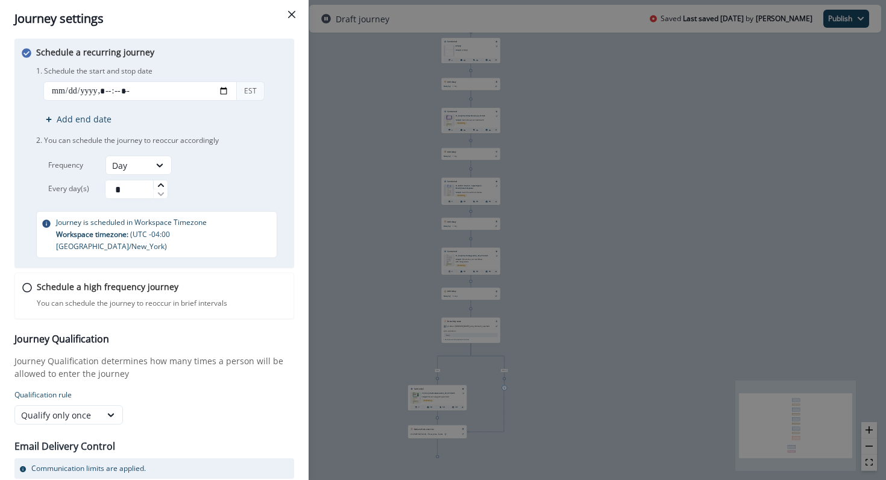
scroll to position [164, 0]
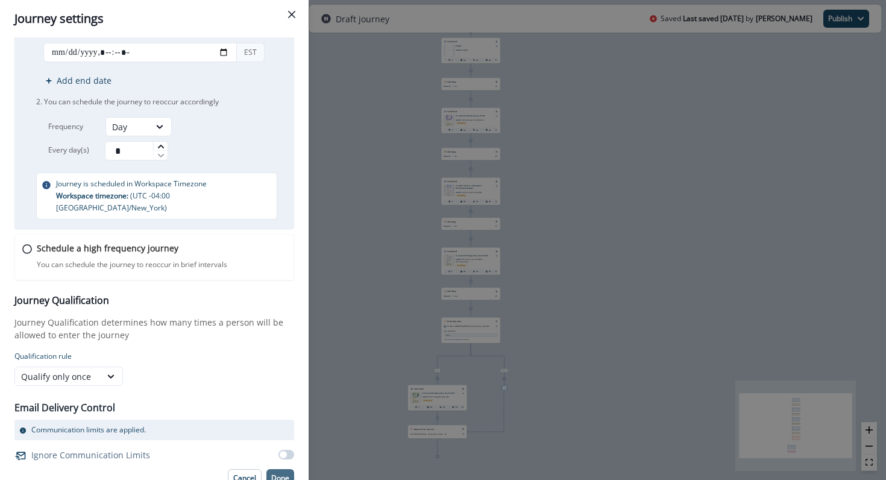
click at [283, 472] on button "Done" at bounding box center [280, 478] width 28 height 18
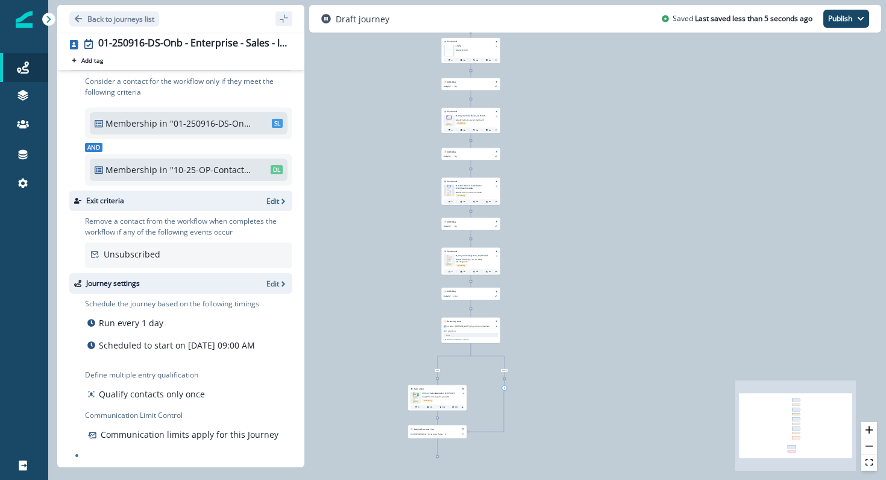
scroll to position [0, 0]
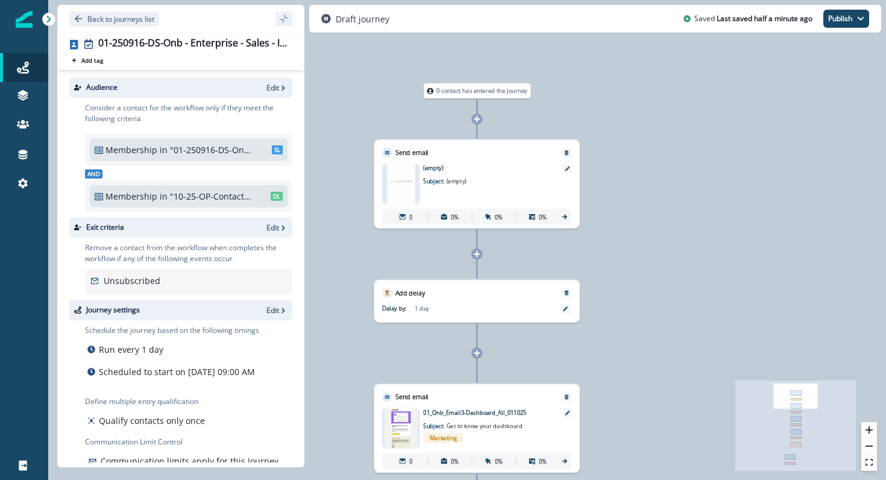
click at [413, 176] on div "No template added" at bounding box center [401, 184] width 28 height 40
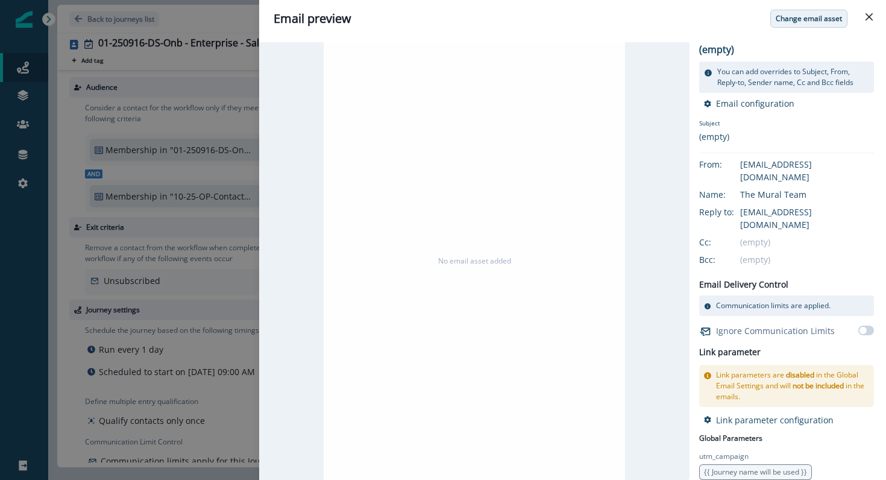
click at [829, 20] on p "Change email asset" at bounding box center [808, 18] width 66 height 8
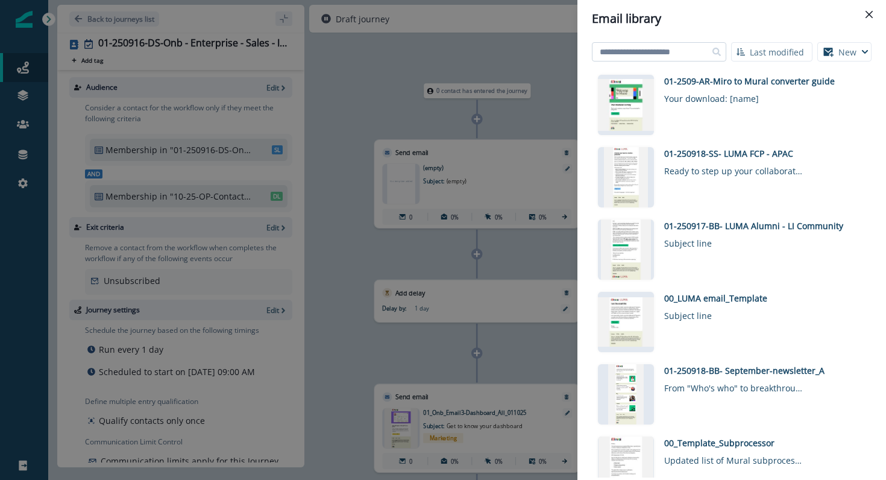
click at [637, 54] on input at bounding box center [659, 51] width 134 height 19
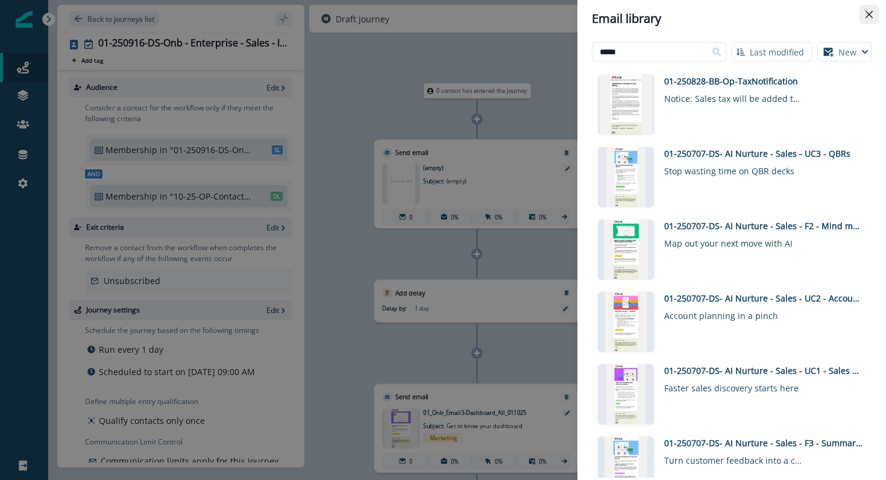
type input "*****"
click at [865, 16] on icon "Close" at bounding box center [868, 14] width 7 height 7
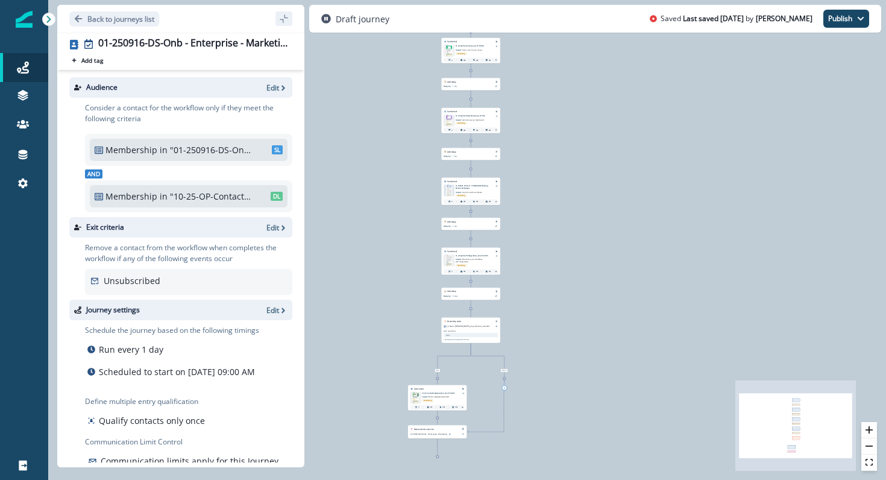
click at [275, 315] on div "Journey settings Edit" at bounding box center [180, 309] width 223 height 20
click at [273, 308] on p "Edit" at bounding box center [272, 310] width 13 height 10
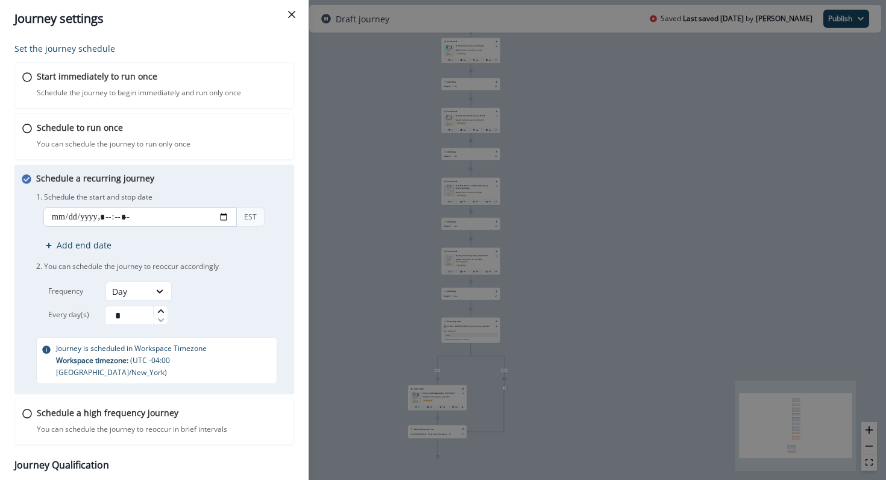
click at [224, 211] on input "datetime-local" at bounding box center [139, 216] width 193 height 19
type input "**********"
click at [291, 181] on div "Schedule a recurring journey You can schedule the journey to reoccur accordingl…" at bounding box center [154, 278] width 280 height 229
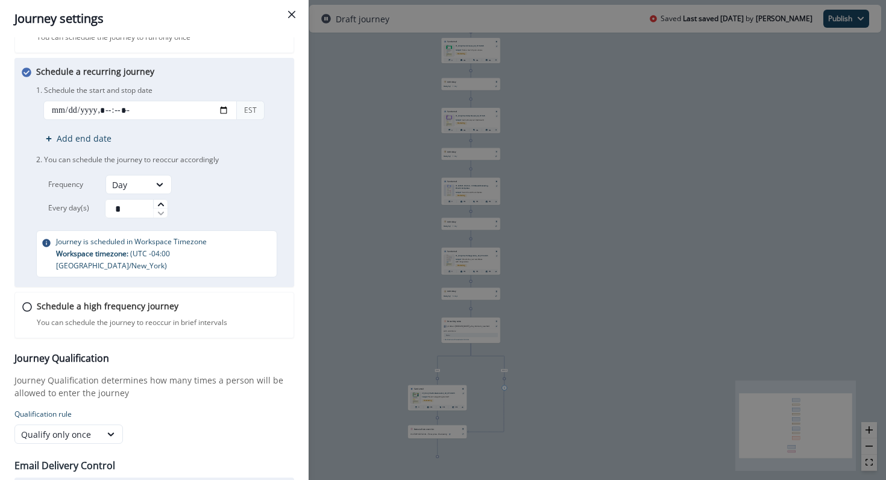
scroll to position [164, 0]
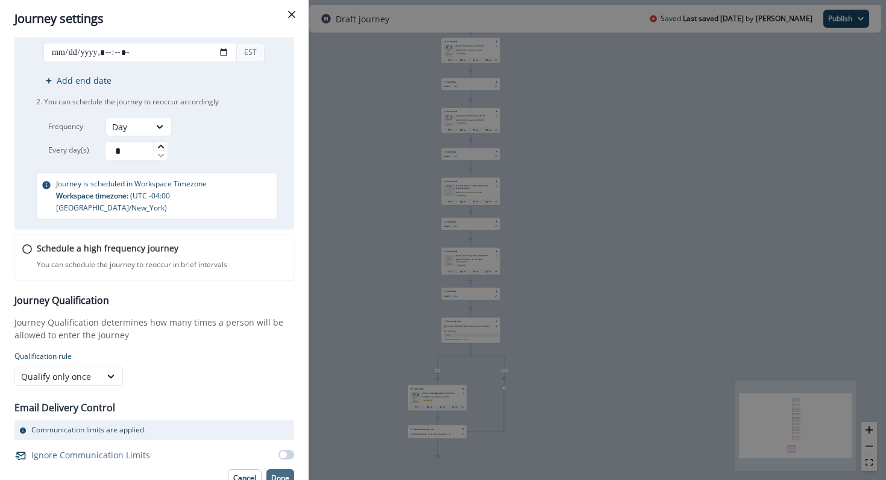
click at [276, 474] on p "Done" at bounding box center [280, 478] width 18 height 8
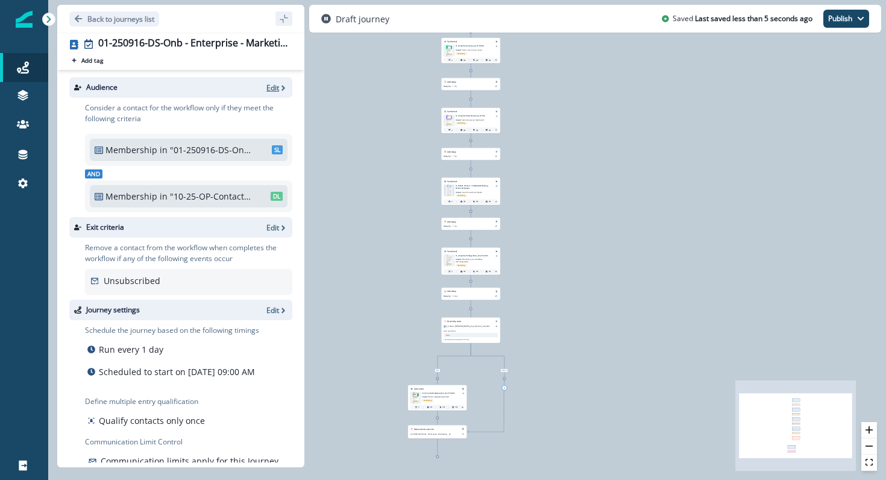
click at [274, 87] on p "Edit" at bounding box center [272, 88] width 13 height 10
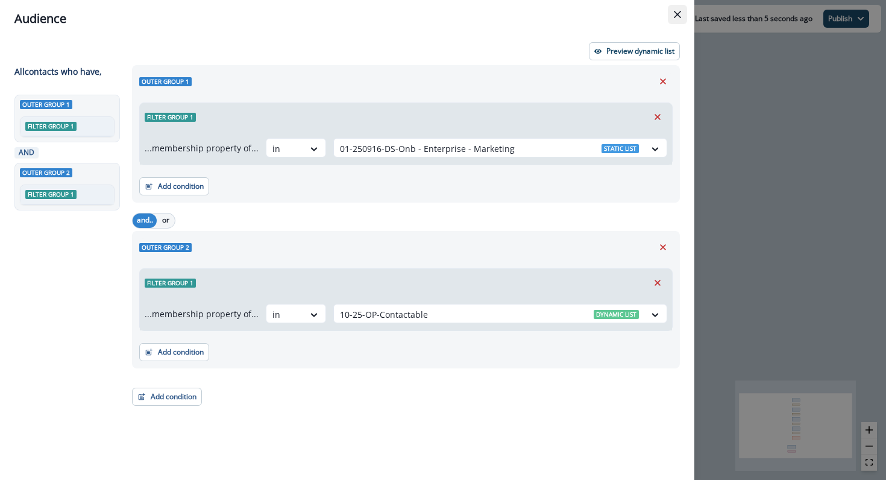
click at [675, 14] on icon "Close" at bounding box center [677, 14] width 7 height 7
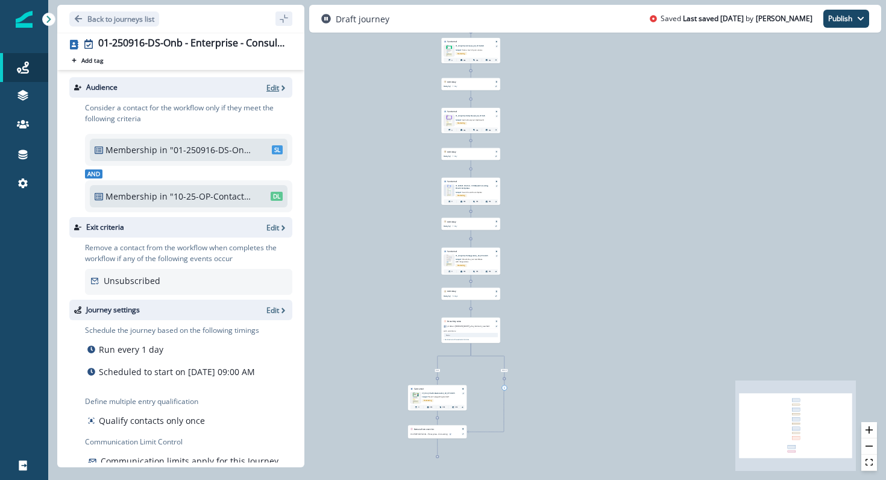
click at [271, 87] on p "Edit" at bounding box center [272, 88] width 13 height 10
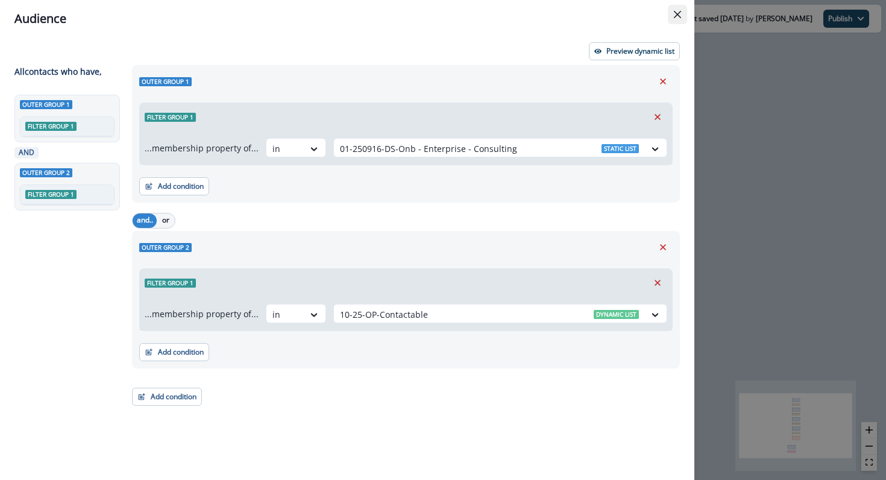
click at [674, 12] on icon "Close" at bounding box center [677, 14] width 7 height 7
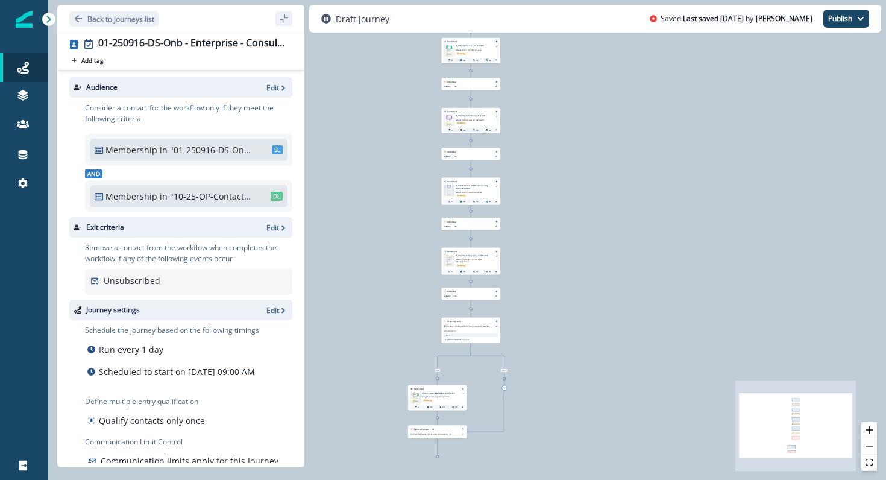
scroll to position [39, 0]
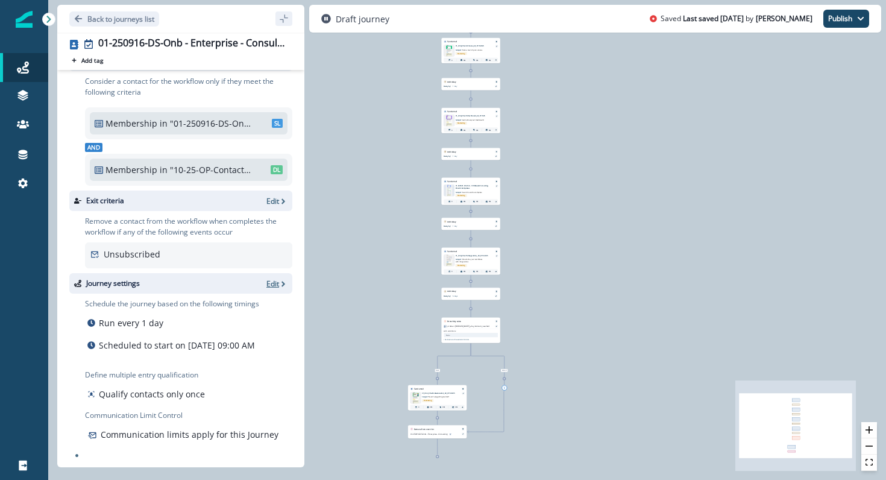
click at [283, 281] on icon "button" at bounding box center [283, 283] width 4 height 5
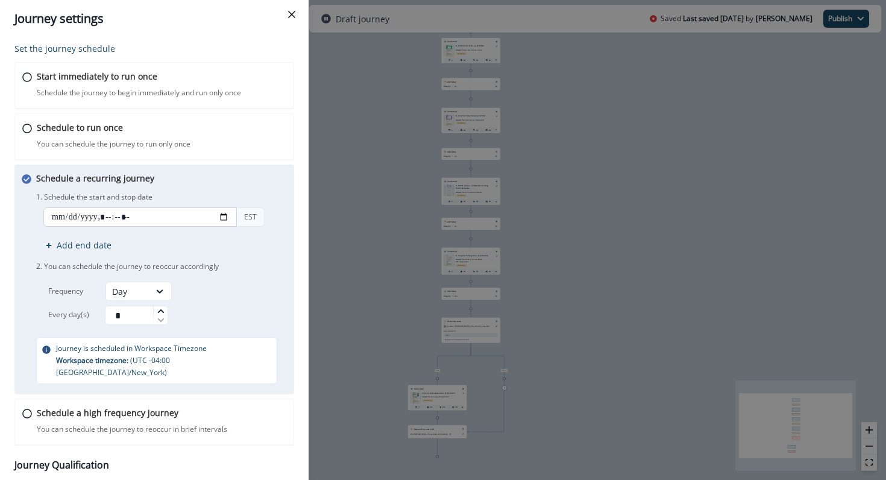
click at [222, 207] on input "datetime-local" at bounding box center [139, 216] width 193 height 19
click at [224, 214] on input "datetime-local" at bounding box center [139, 216] width 193 height 19
type input "**********"
click at [257, 181] on div "Schedule a recurring journey You can schedule the journey to reoccur accordingl…" at bounding box center [162, 278] width 253 height 212
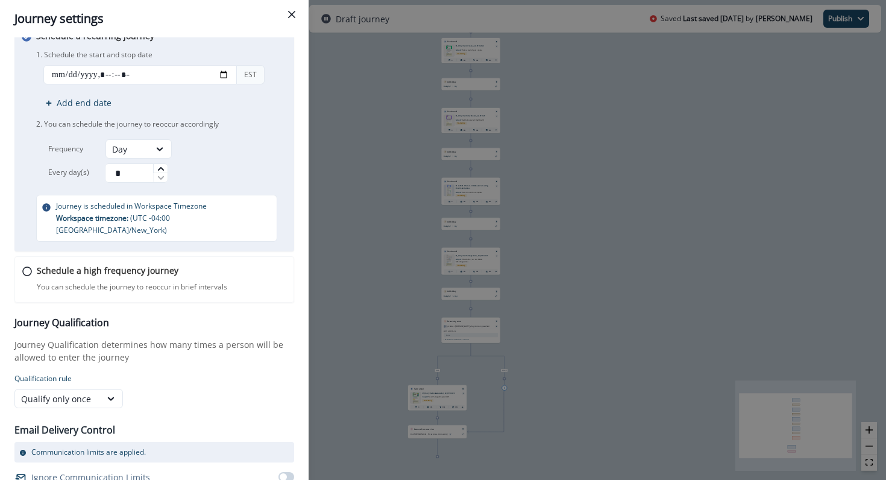
scroll to position [164, 0]
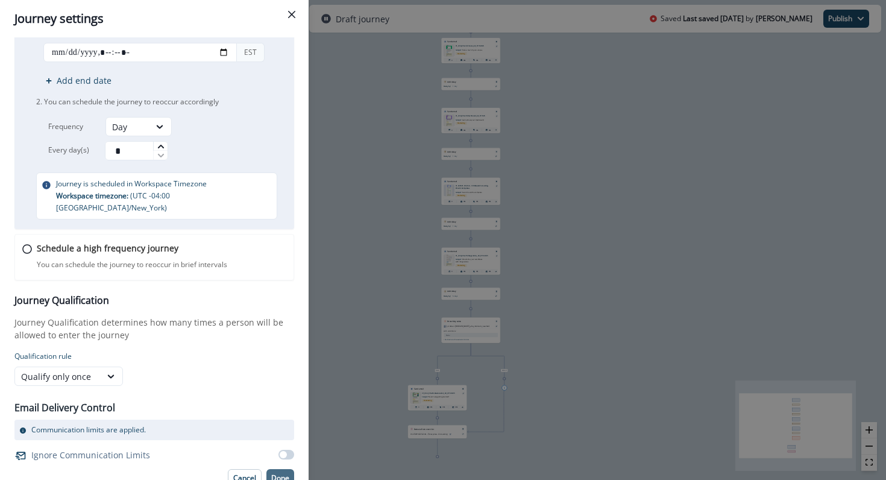
click at [278, 474] on p "Done" at bounding box center [280, 478] width 18 height 8
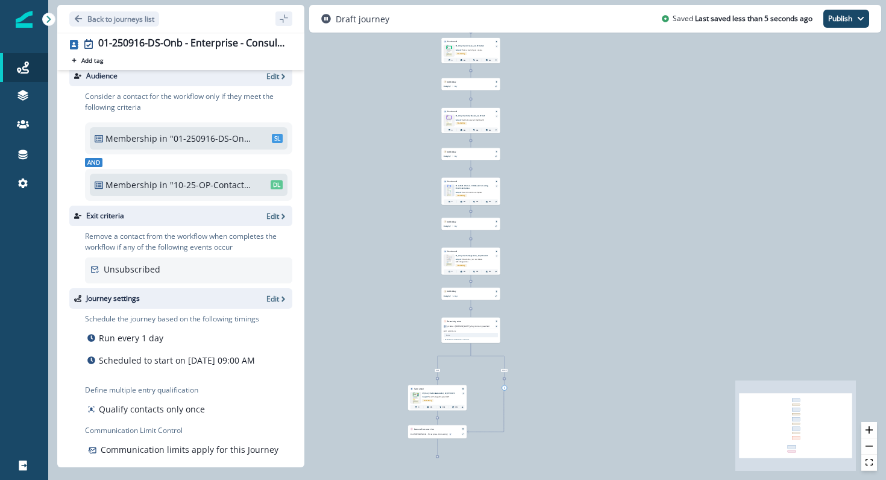
scroll to position [0, 0]
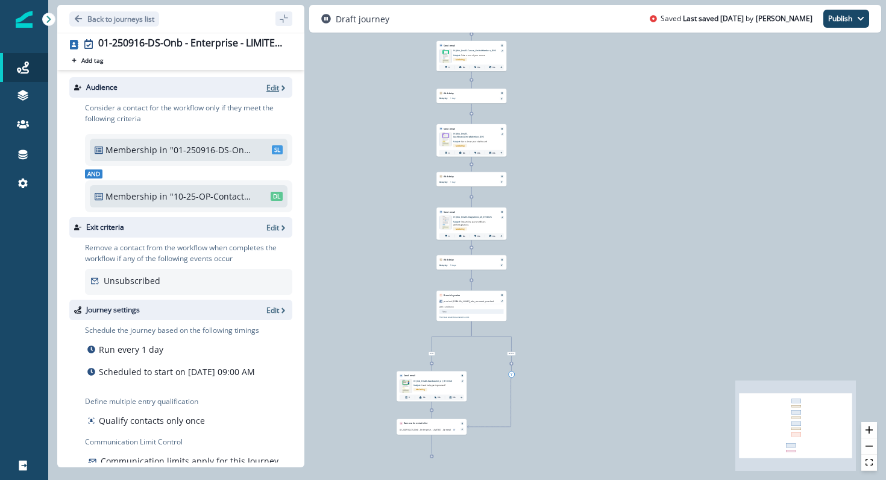
click at [271, 84] on p "Edit" at bounding box center [272, 88] width 13 height 10
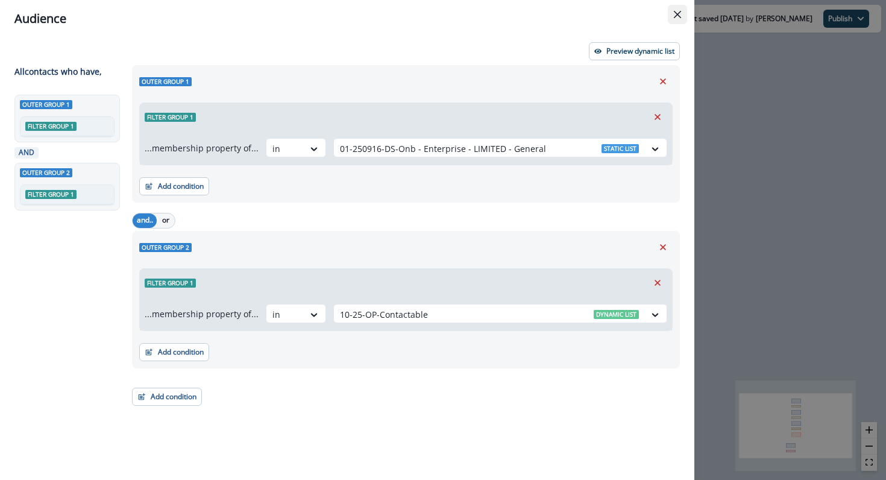
click at [676, 13] on icon "Close" at bounding box center [677, 14] width 7 height 7
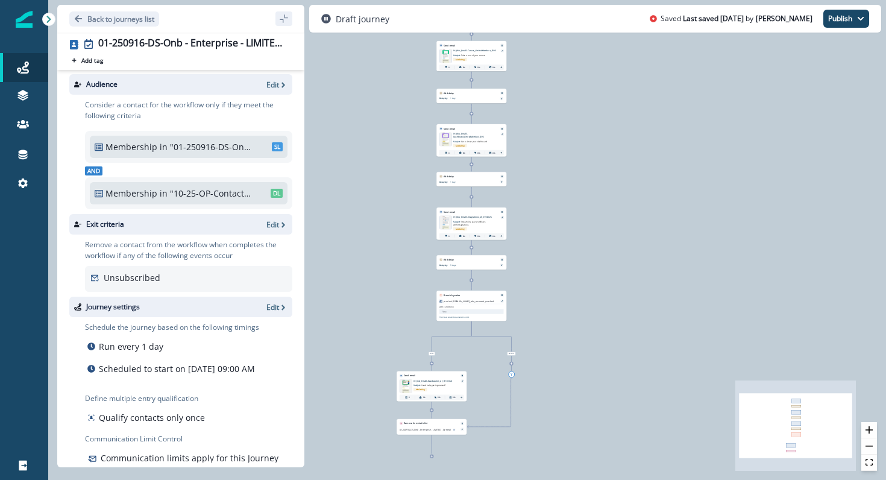
scroll to position [39, 0]
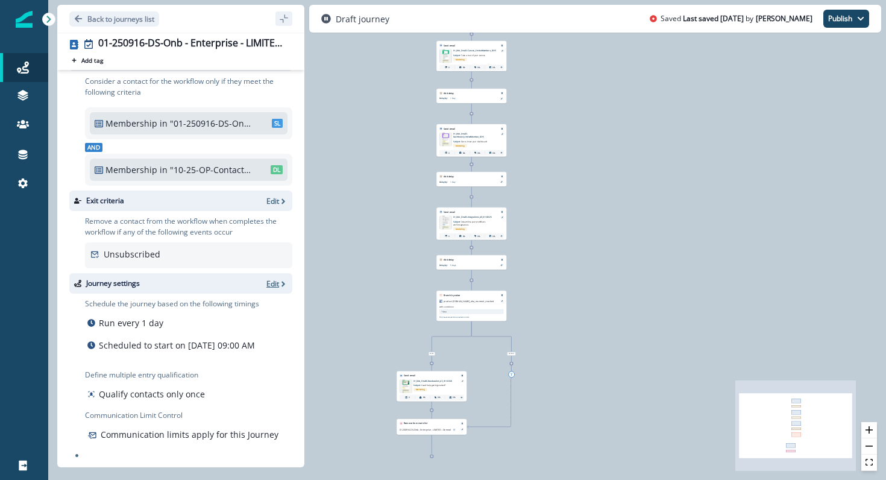
click at [287, 278] on div "Edit" at bounding box center [276, 283] width 21 height 10
click at [276, 278] on p "Edit" at bounding box center [272, 283] width 13 height 10
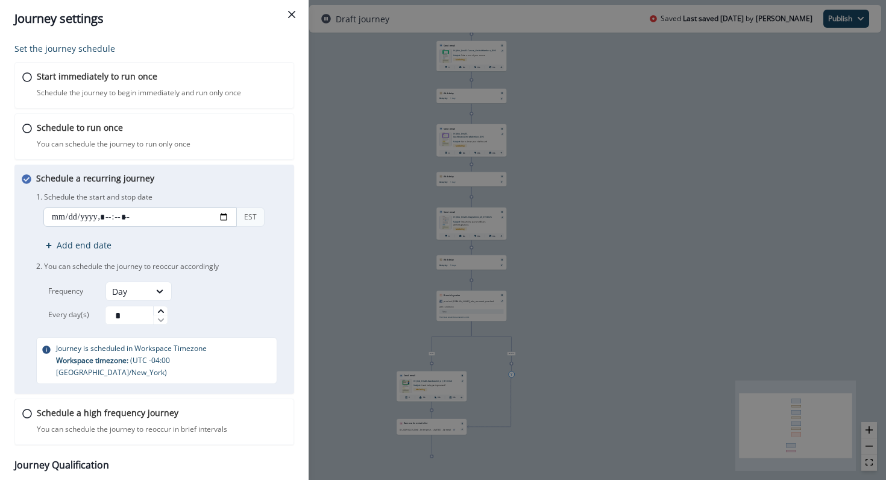
click at [222, 214] on input "datetime-local" at bounding box center [139, 216] width 193 height 19
type input "**********"
click at [274, 187] on div "Schedule a recurring journey You can schedule the journey to reoccur accordingl…" at bounding box center [162, 278] width 253 height 212
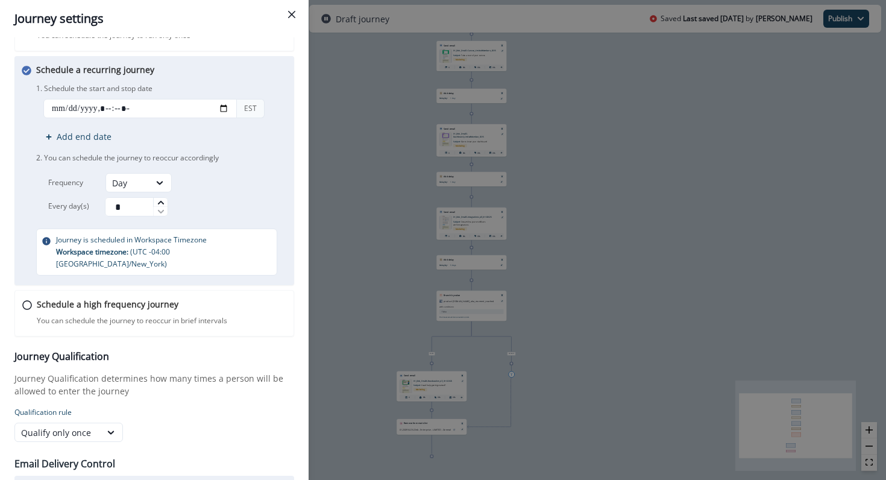
scroll to position [164, 0]
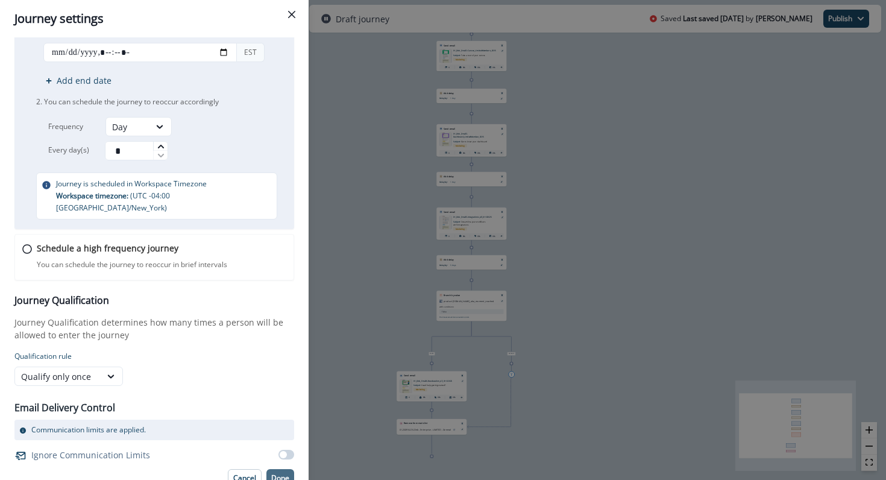
click at [276, 474] on p "Done" at bounding box center [280, 478] width 18 height 8
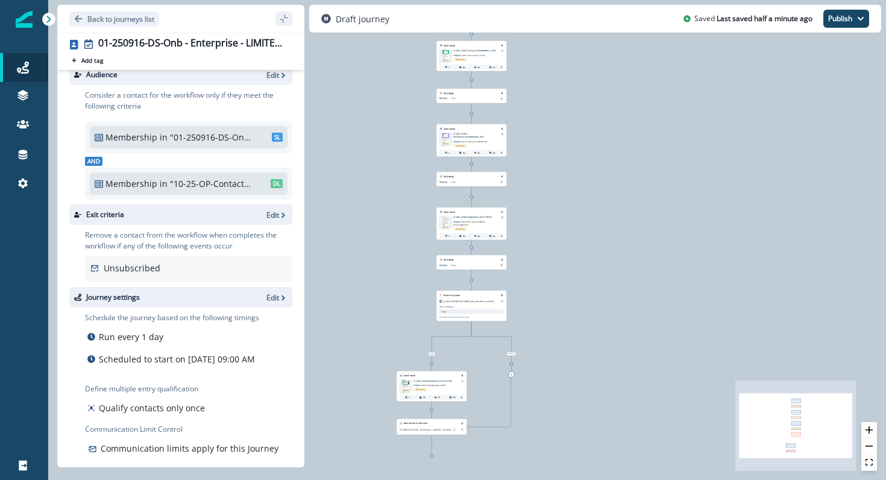
scroll to position [1, 0]
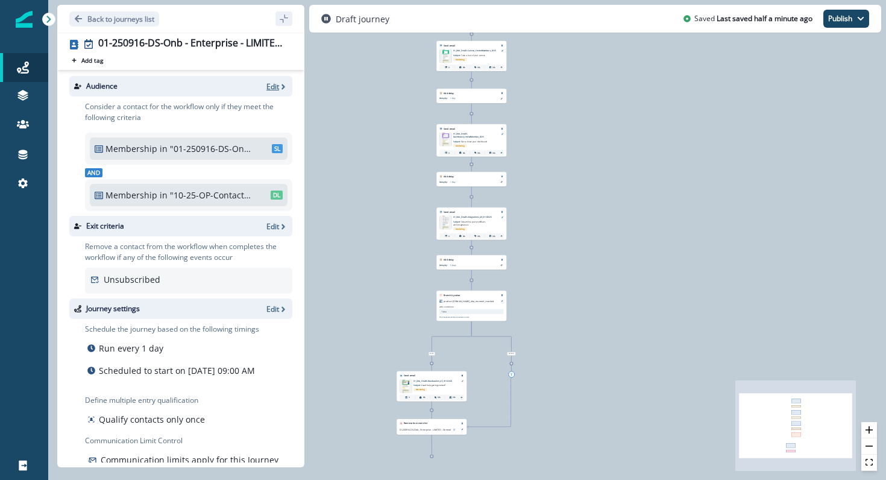
click at [270, 83] on p "Edit" at bounding box center [272, 86] width 13 height 10
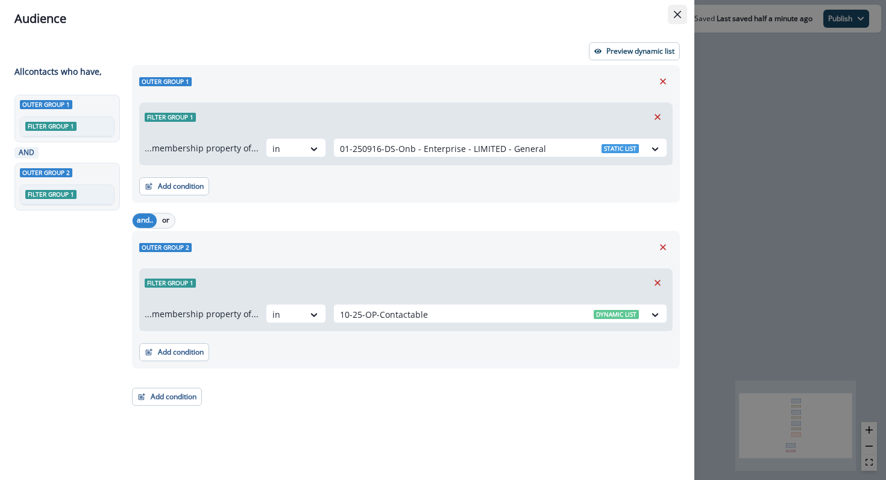
click at [677, 16] on icon "Close" at bounding box center [677, 14] width 7 height 7
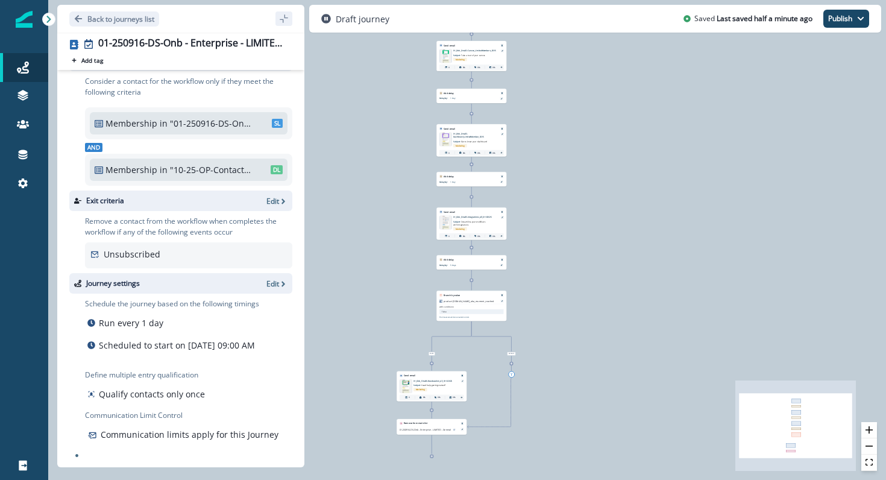
scroll to position [0, 0]
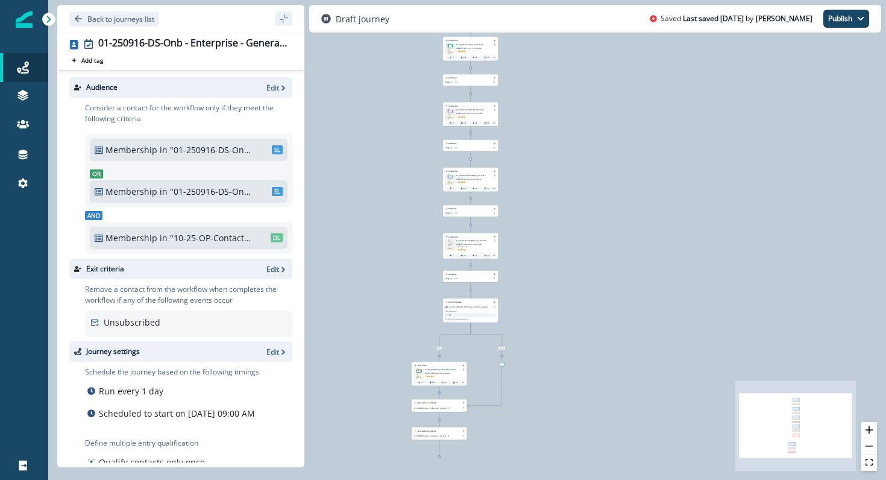
click at [278, 81] on div "Audience Edit" at bounding box center [180, 87] width 223 height 20
click at [278, 90] on p "Edit" at bounding box center [272, 88] width 13 height 10
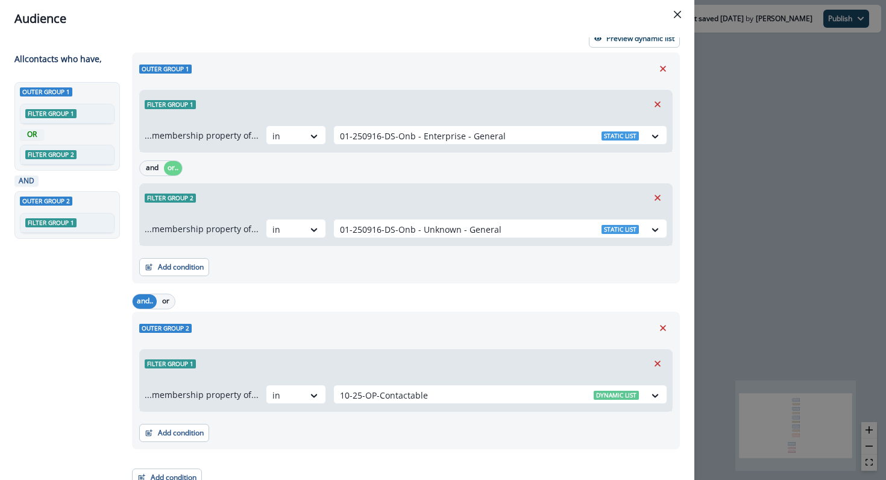
scroll to position [24, 0]
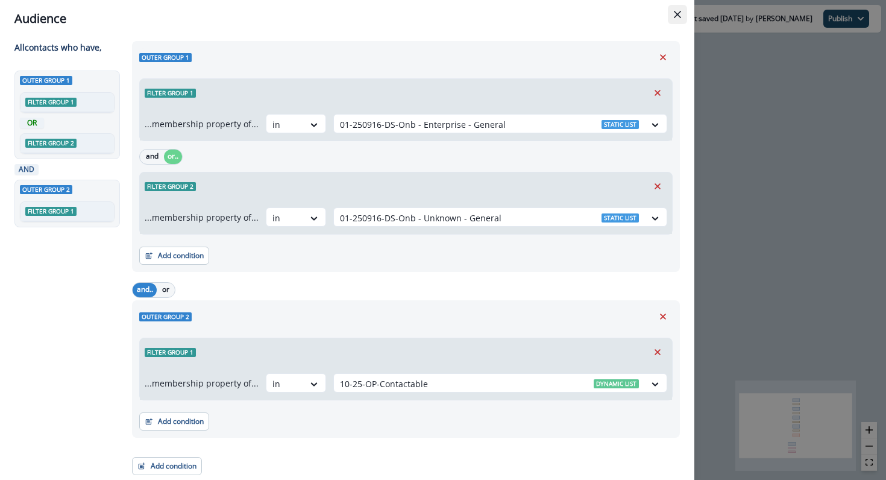
click at [674, 16] on icon "Close" at bounding box center [677, 14] width 7 height 7
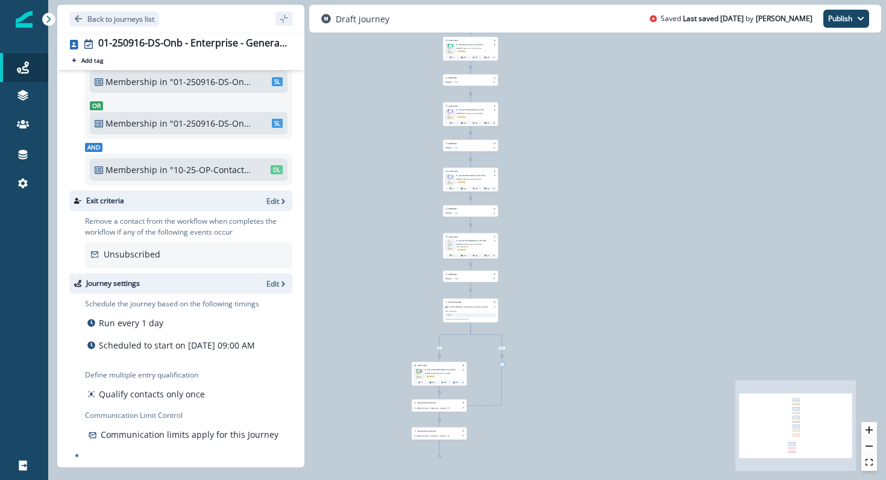
scroll to position [81, 0]
click at [272, 273] on div "Journey settings Edit" at bounding box center [180, 283] width 223 height 20
click at [272, 278] on p "Edit" at bounding box center [272, 283] width 13 height 10
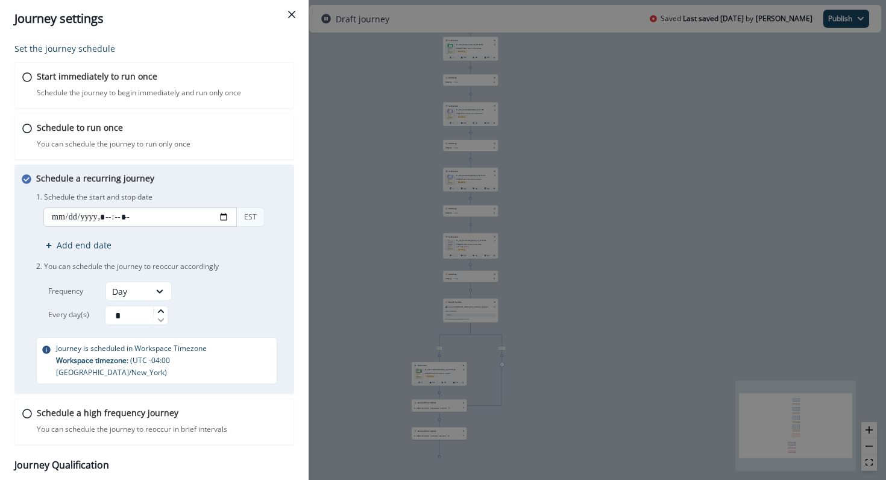
click at [228, 214] on input "datetime-local" at bounding box center [139, 216] width 193 height 19
type input "**********"
click at [227, 181] on div "Schedule a recurring journey You can schedule the journey to reoccur accordingl…" at bounding box center [162, 278] width 253 height 212
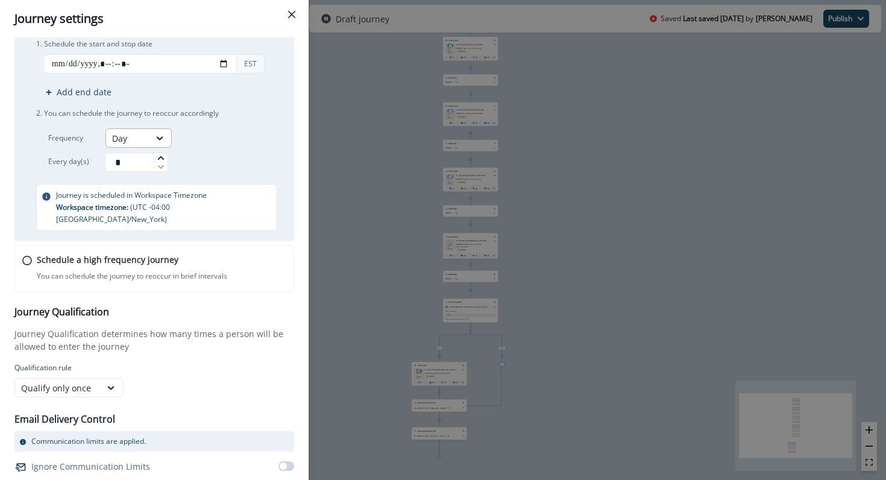
scroll to position [164, 0]
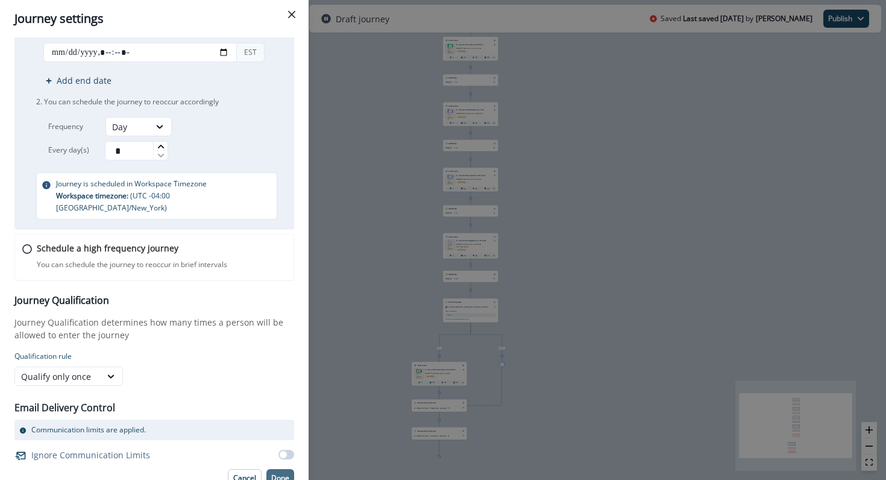
click at [277, 474] on p "Done" at bounding box center [280, 478] width 18 height 8
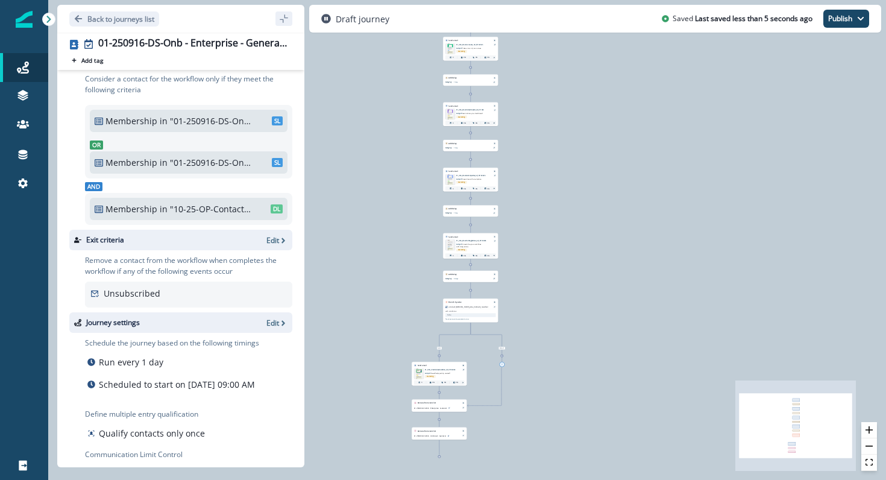
scroll to position [0, 0]
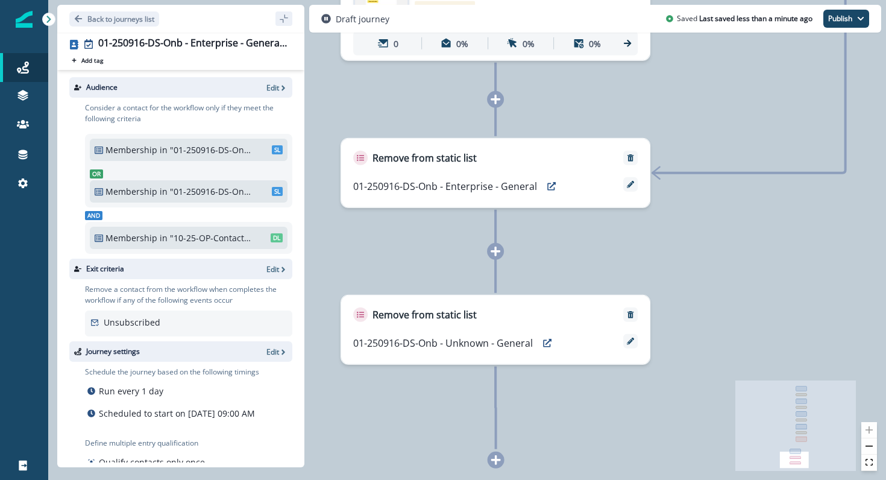
click at [466, 194] on div "01-250916-DS-Onb - Enterprise - General" at bounding box center [457, 186] width 208 height 18
click at [631, 183] on icon at bounding box center [630, 184] width 7 height 7
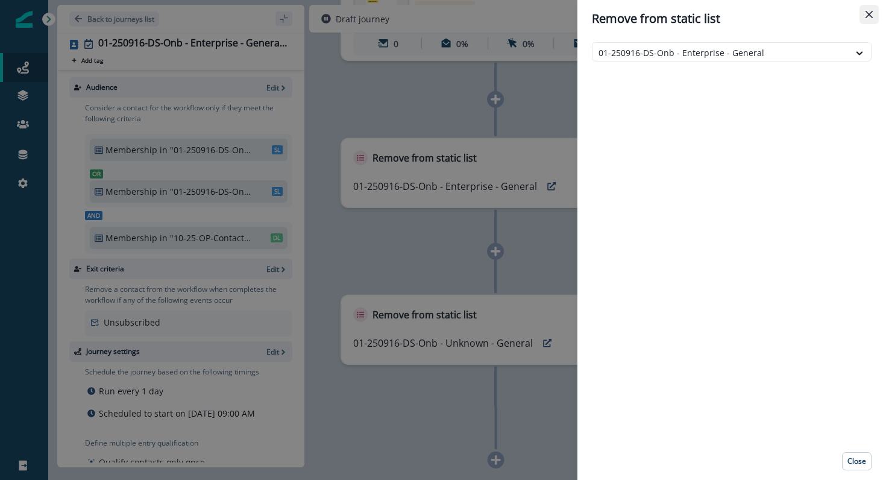
click at [872, 16] on icon "Close" at bounding box center [868, 14] width 7 height 7
